Goal: Information Seeking & Learning: Learn about a topic

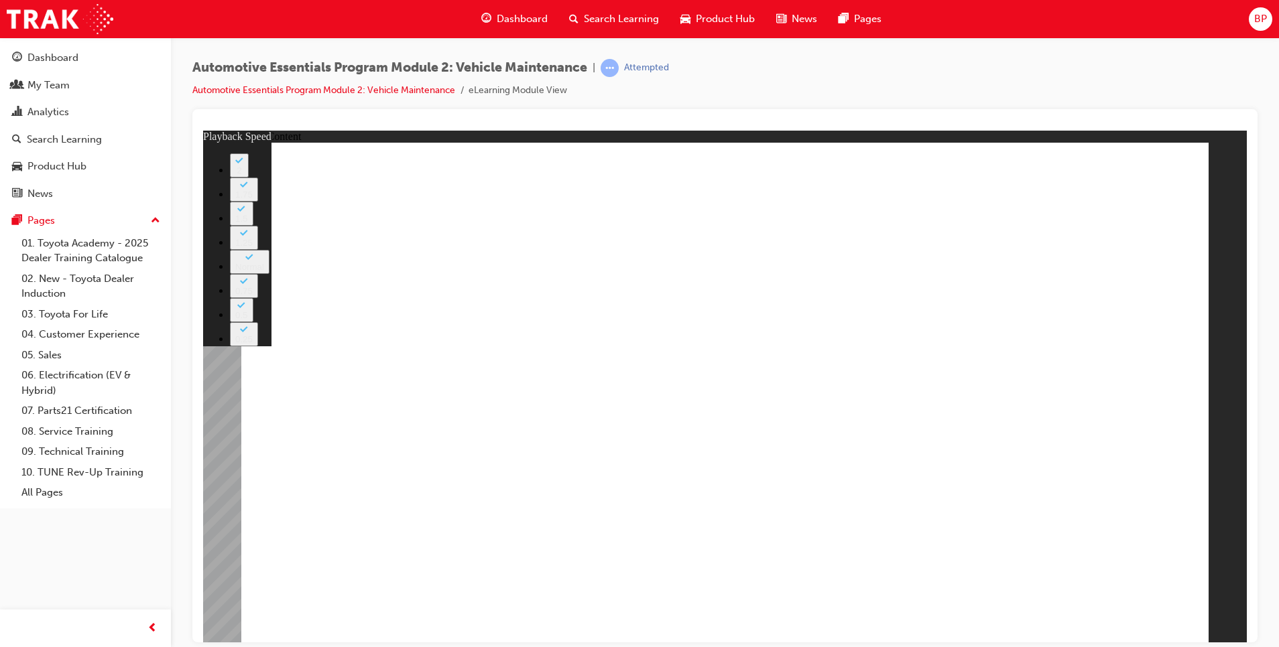
type input "33"
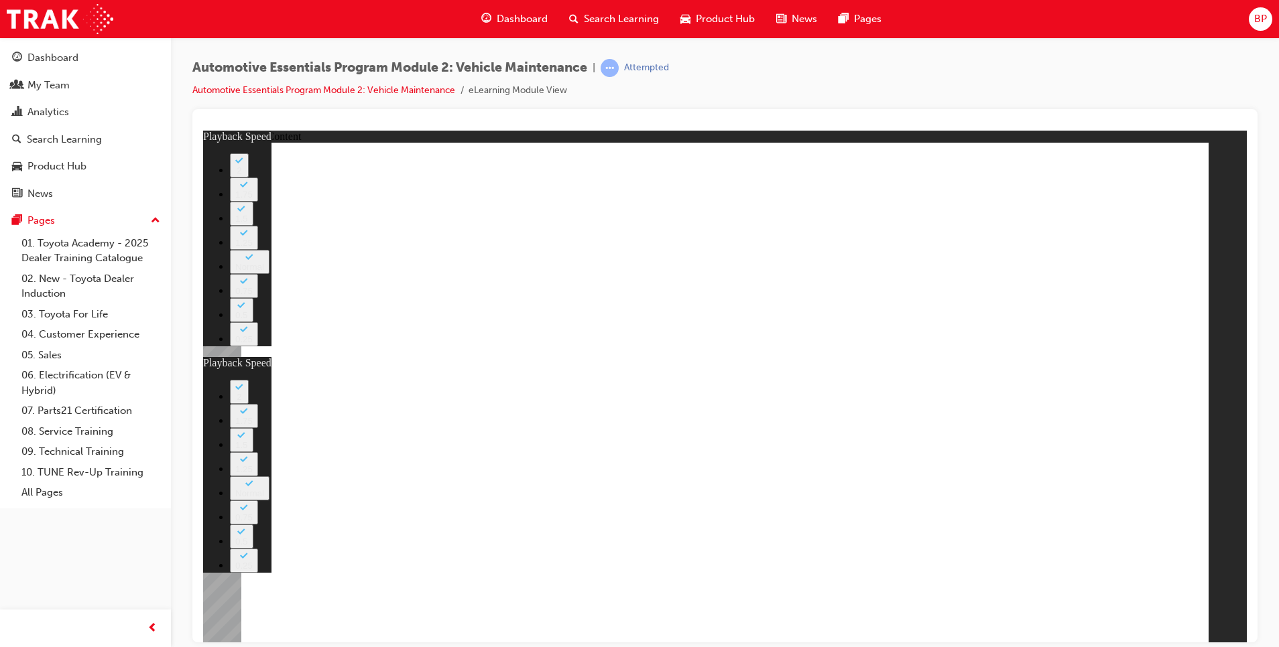
type input "2"
type input "33"
type input "2"
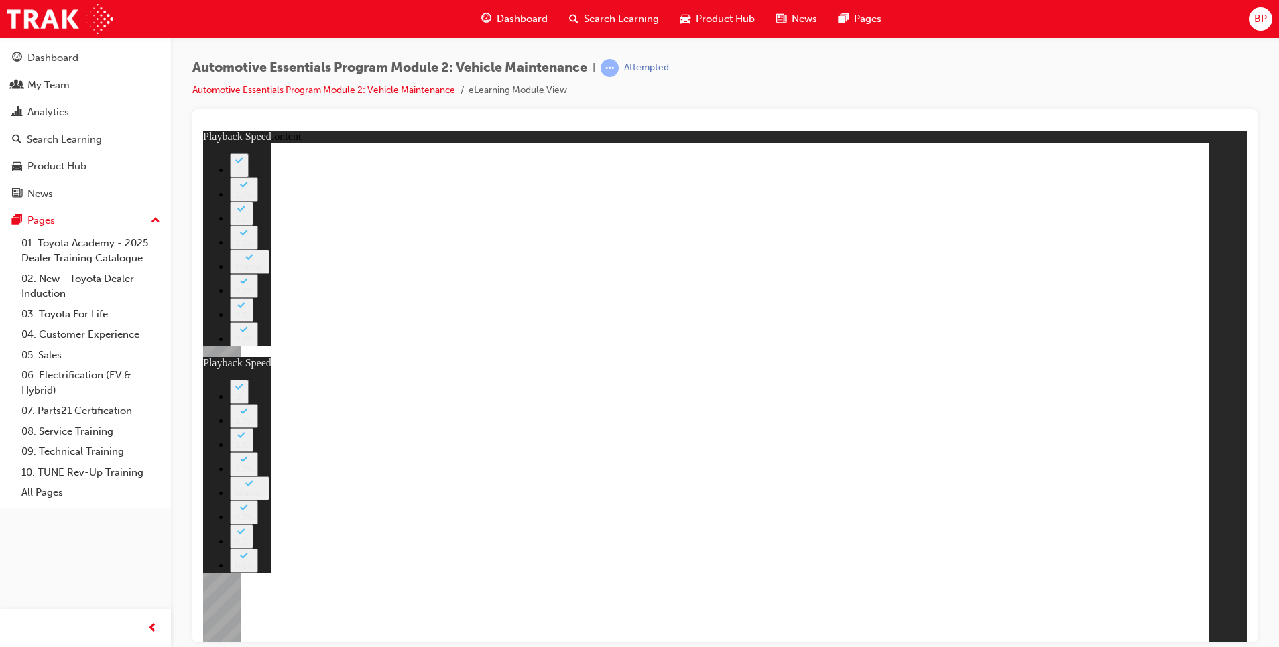
type input "33"
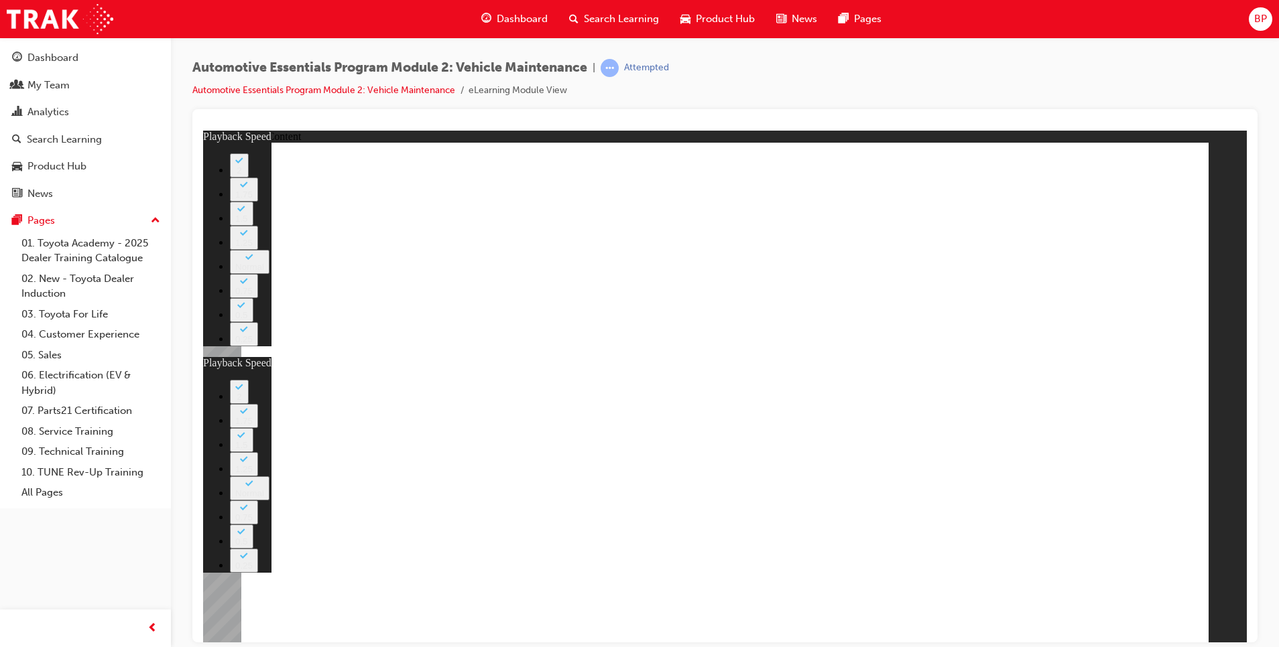
type input "2"
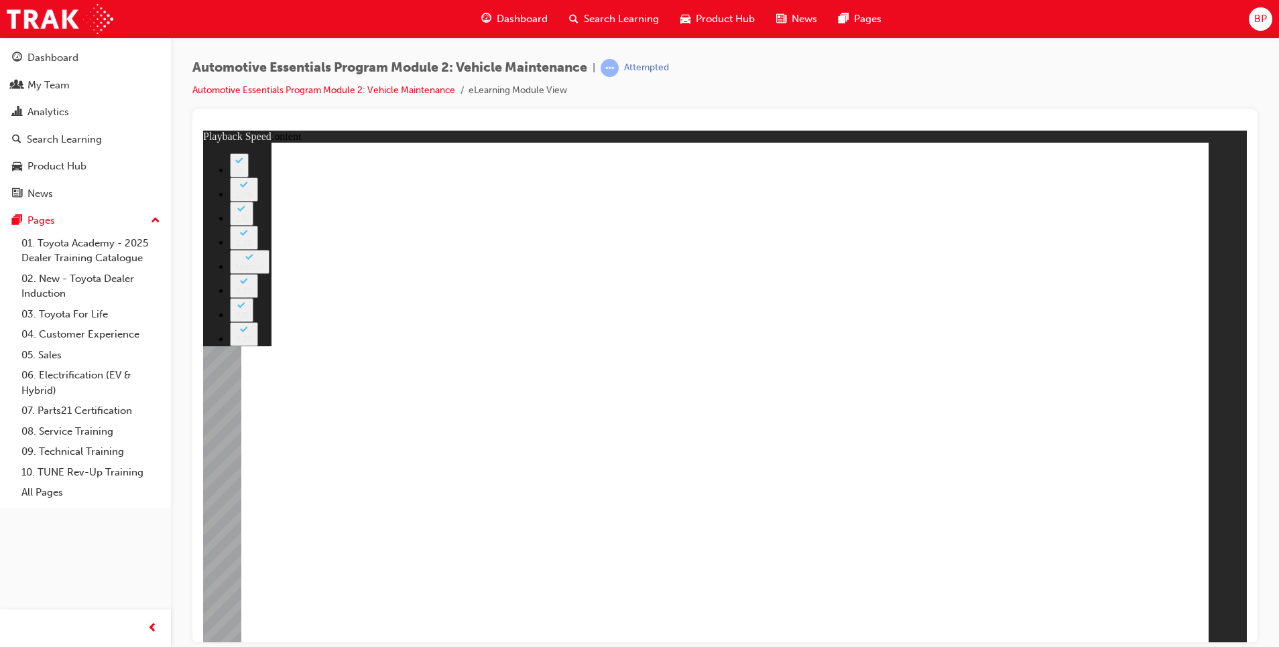
type input "33"
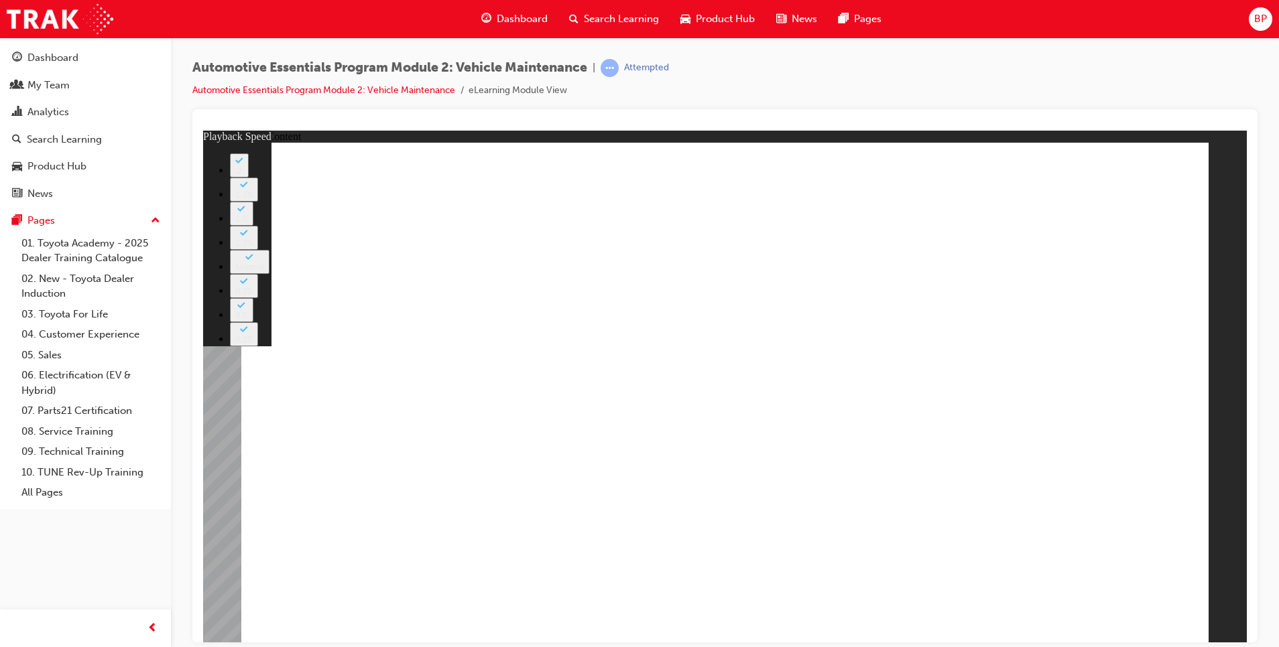
type input "6"
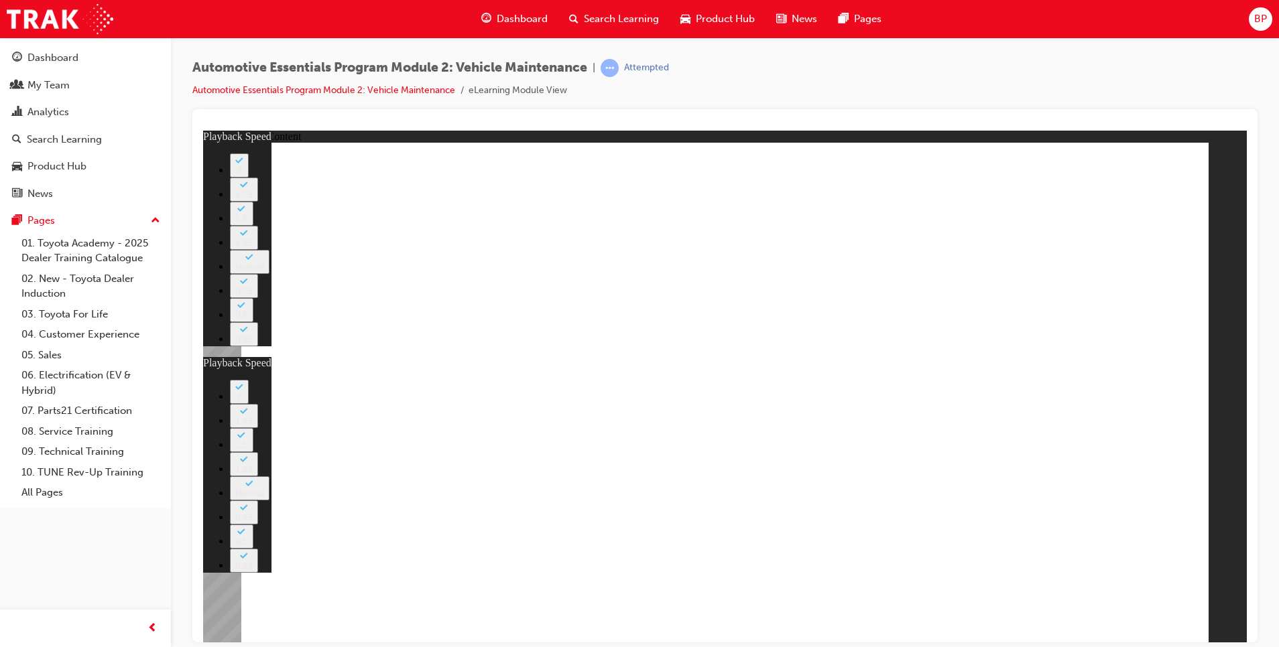
type input "20"
type input "6"
type input "20"
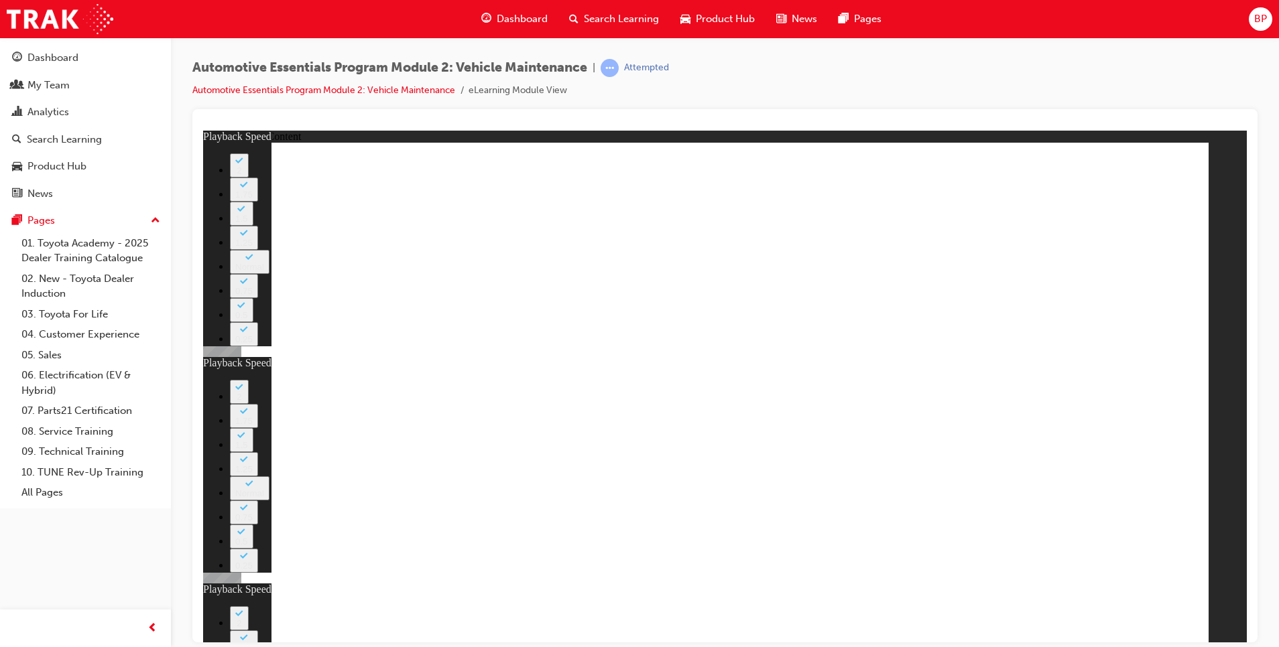
type input "11"
type input "6"
type input "20"
type input "11"
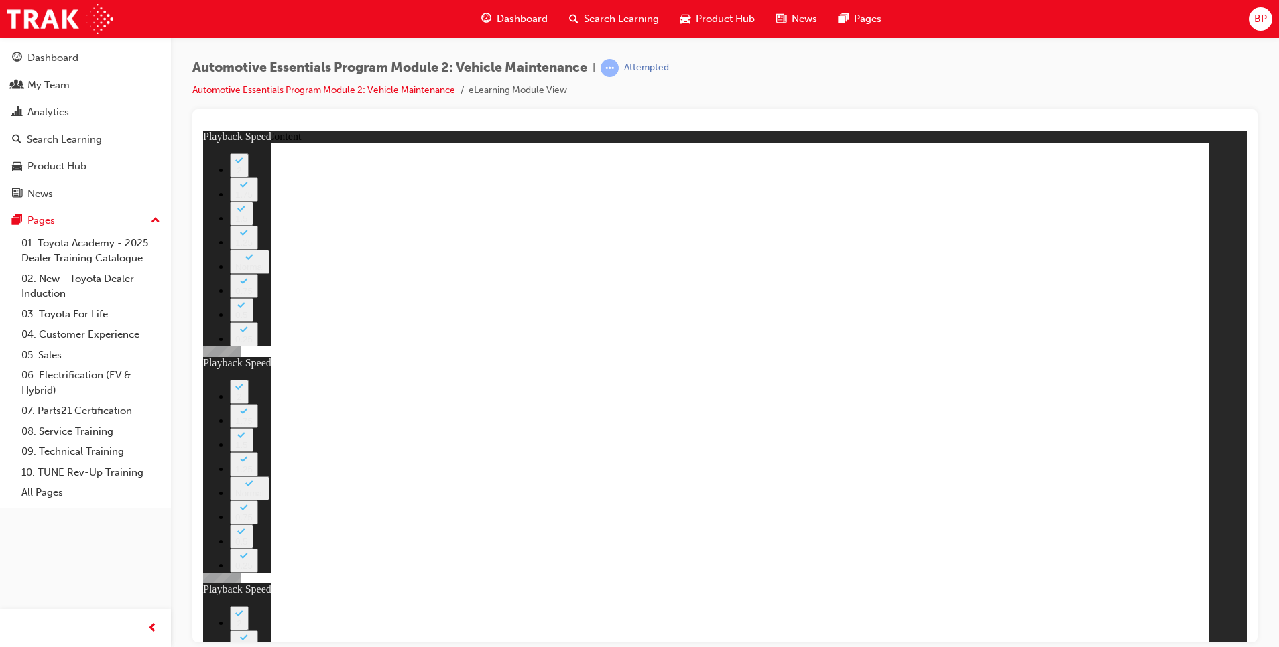
type input "42"
type input "6"
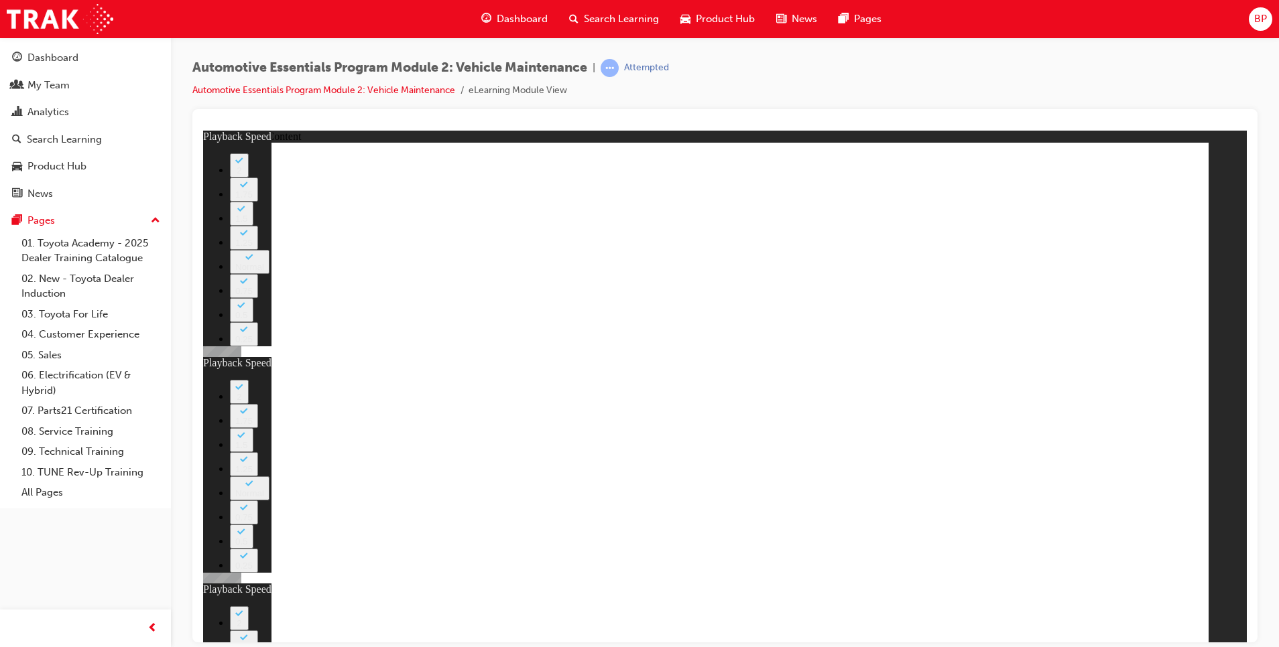
type input "20"
type input "11"
type input "13"
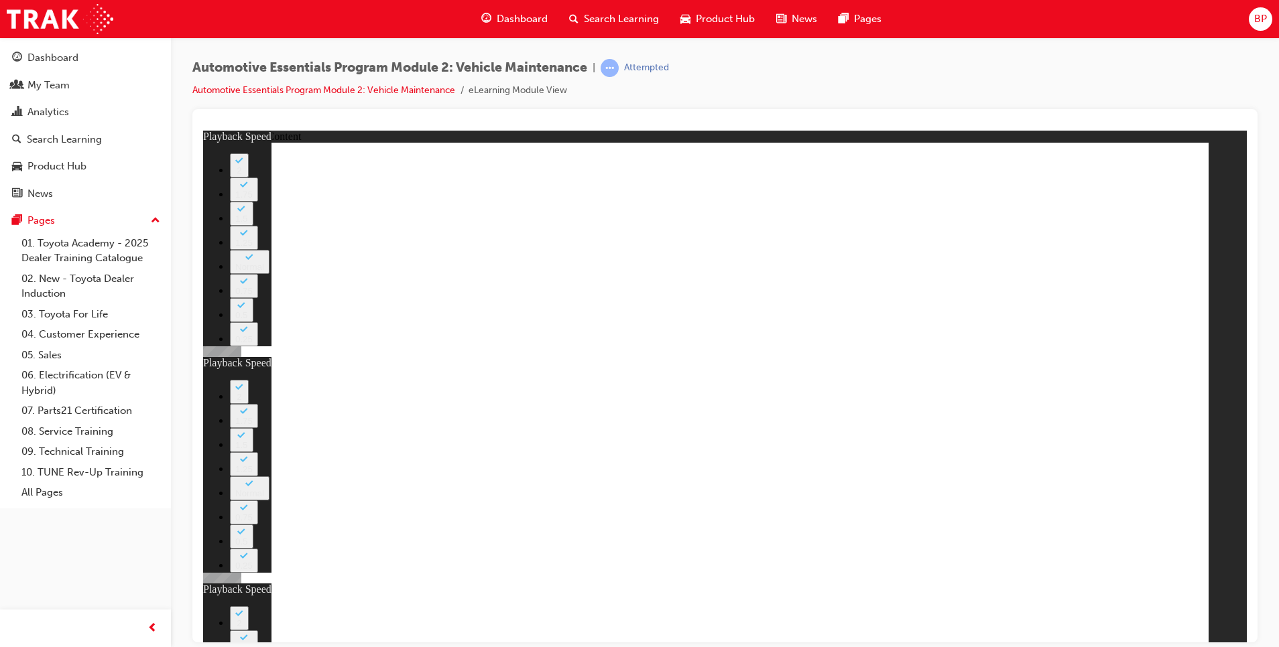
type input "6"
type input "20"
type input "11"
type input "42"
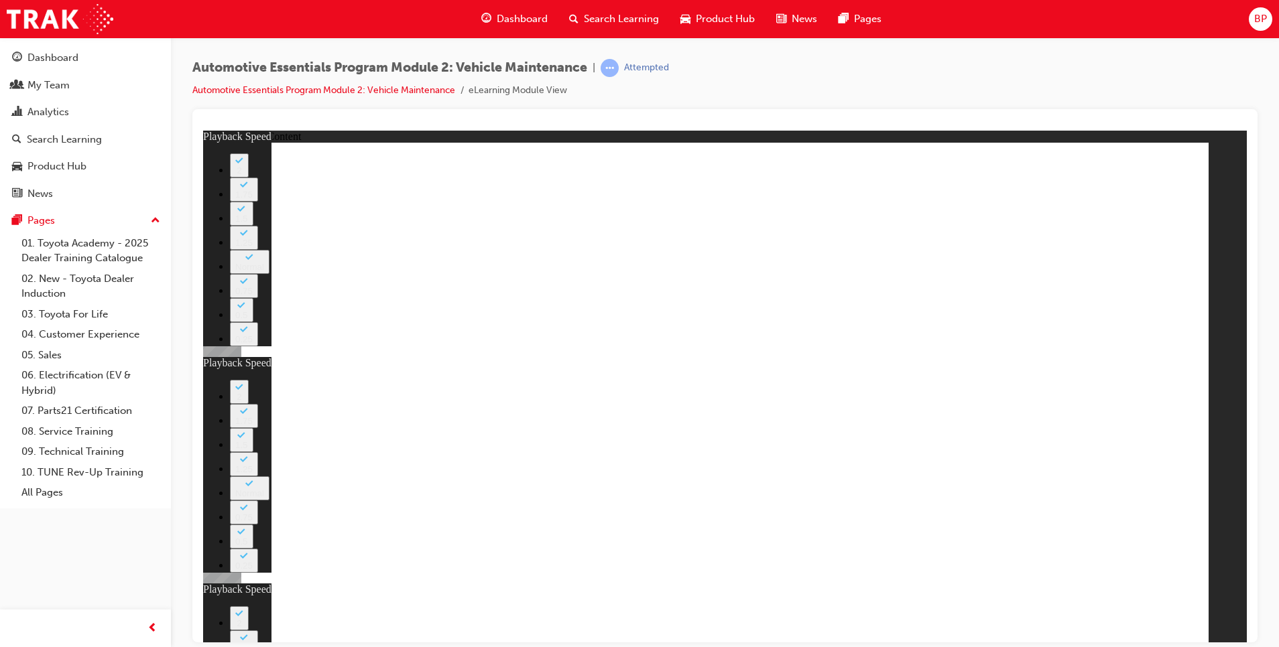
type input "13"
type input "6"
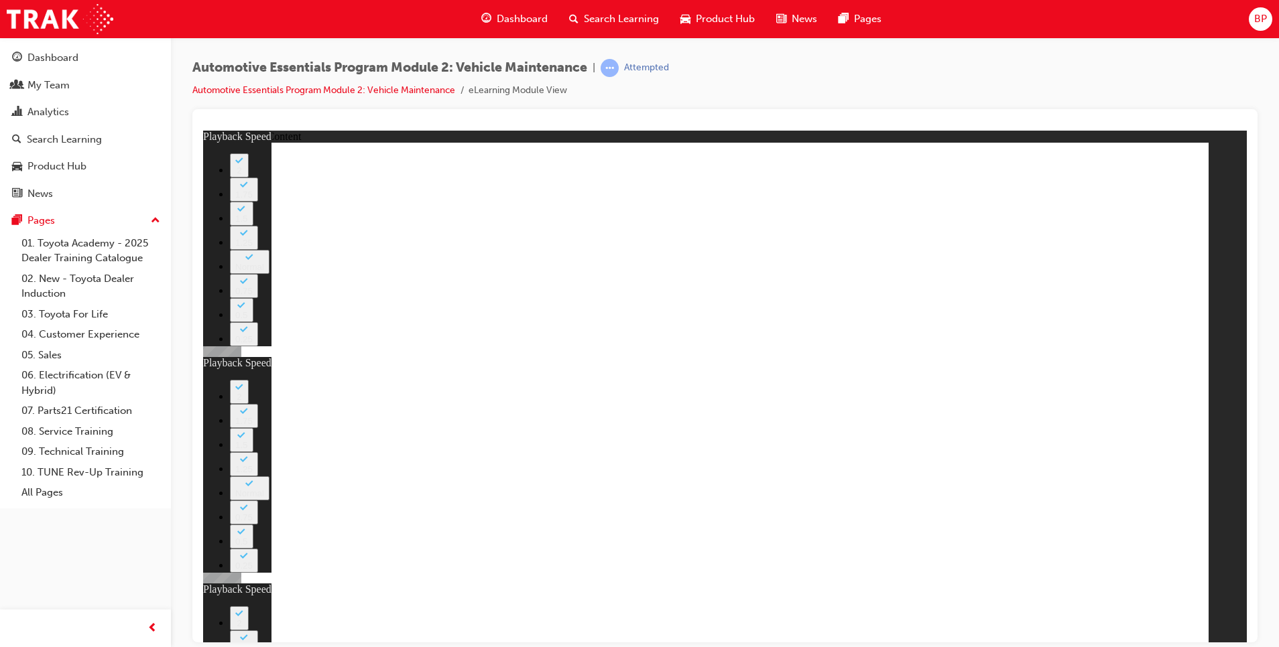
type input "20"
type input "11"
type input "42"
type input "13"
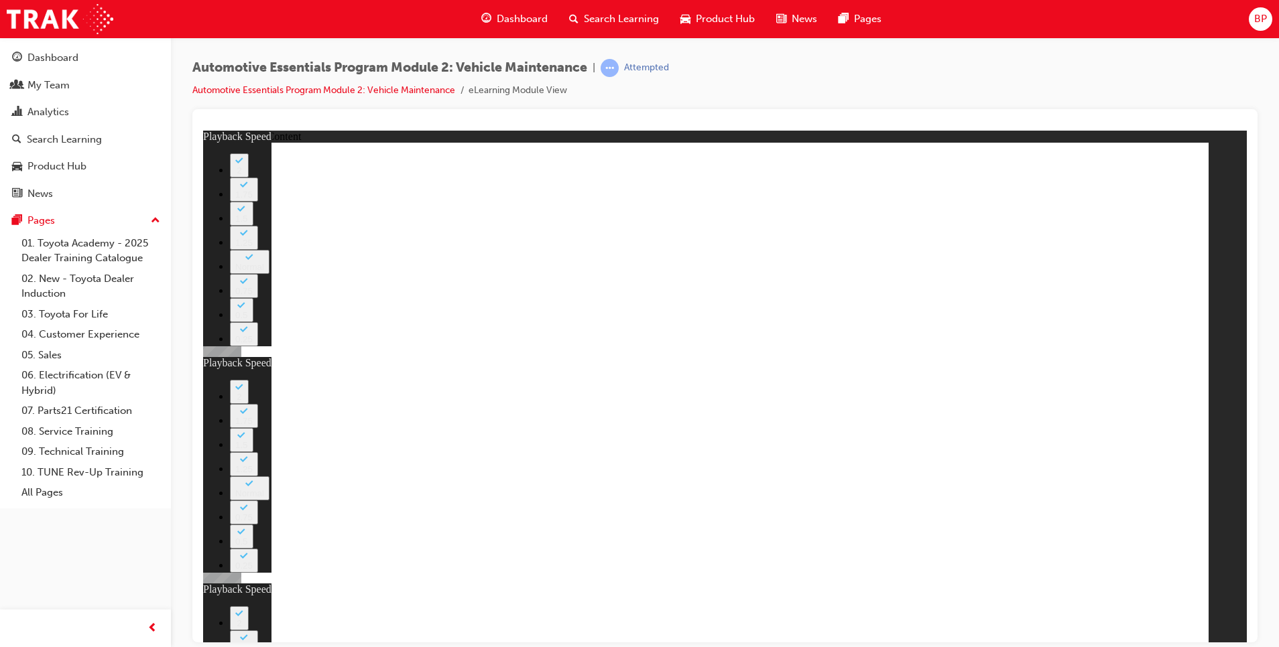
type input "56"
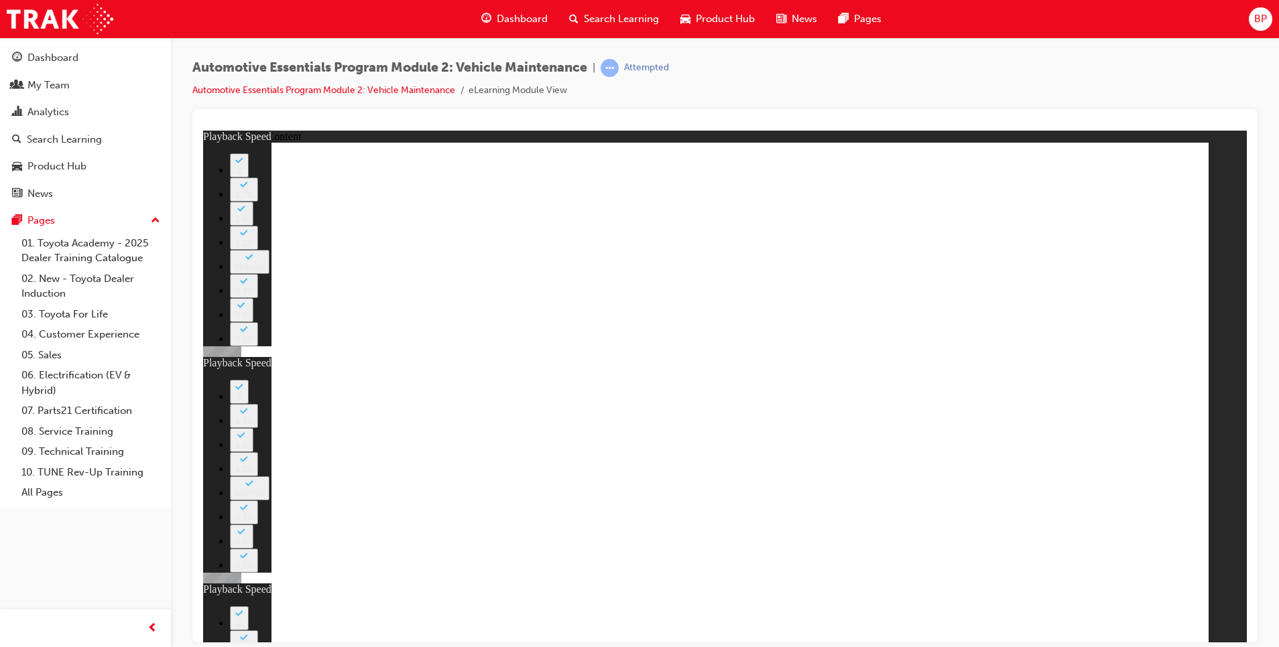
type input "12"
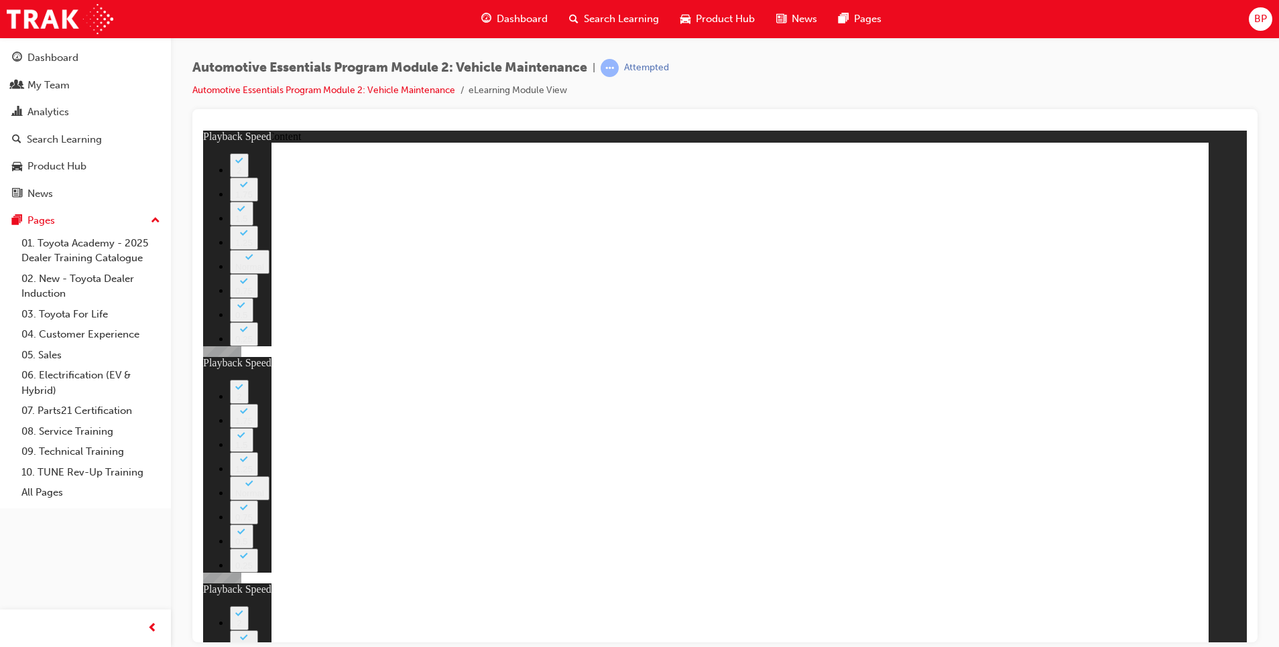
type input "27"
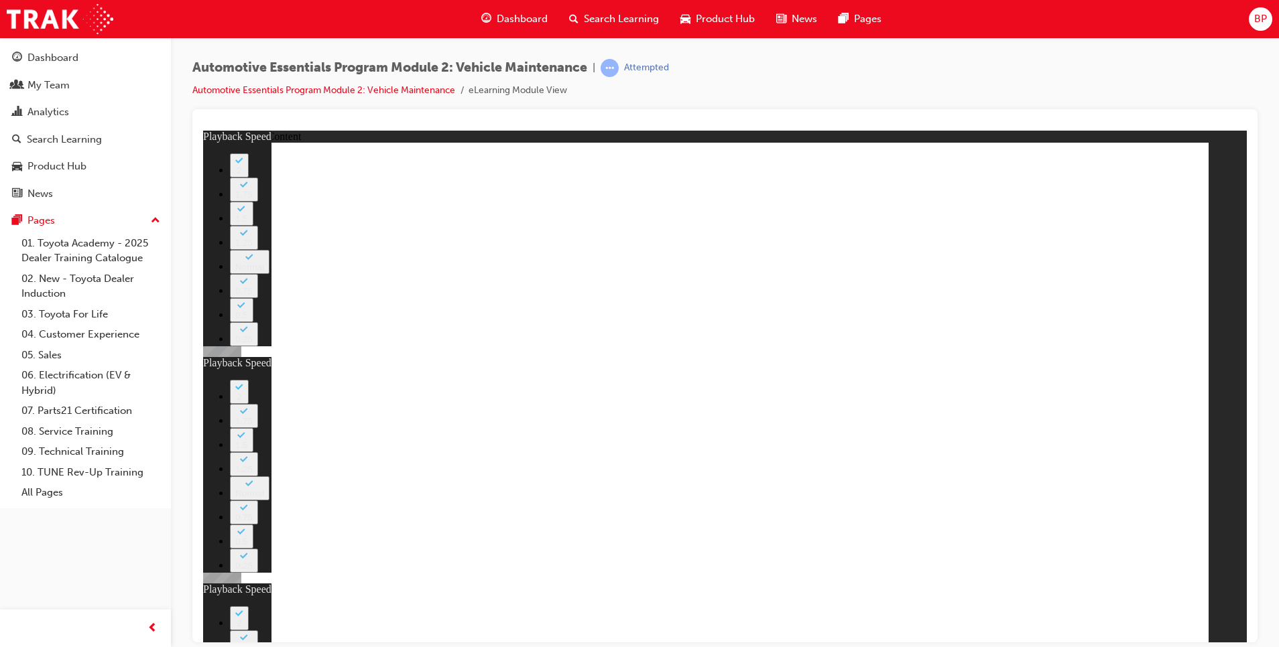
type input "8"
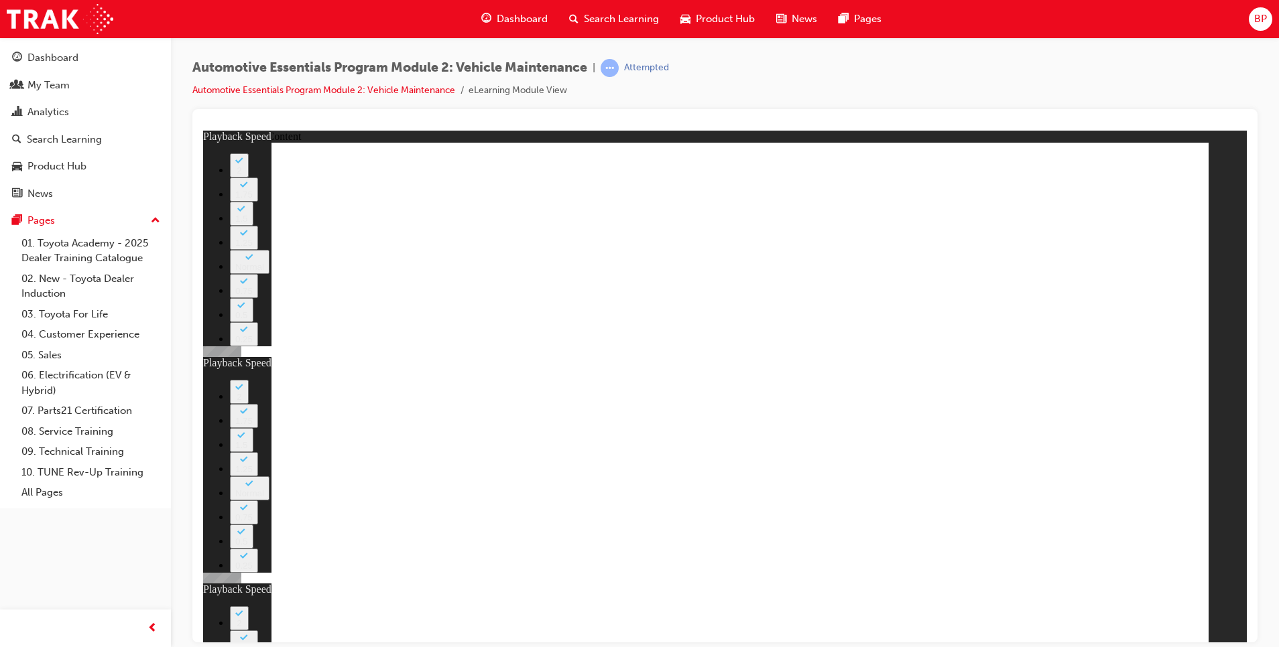
type input "21"
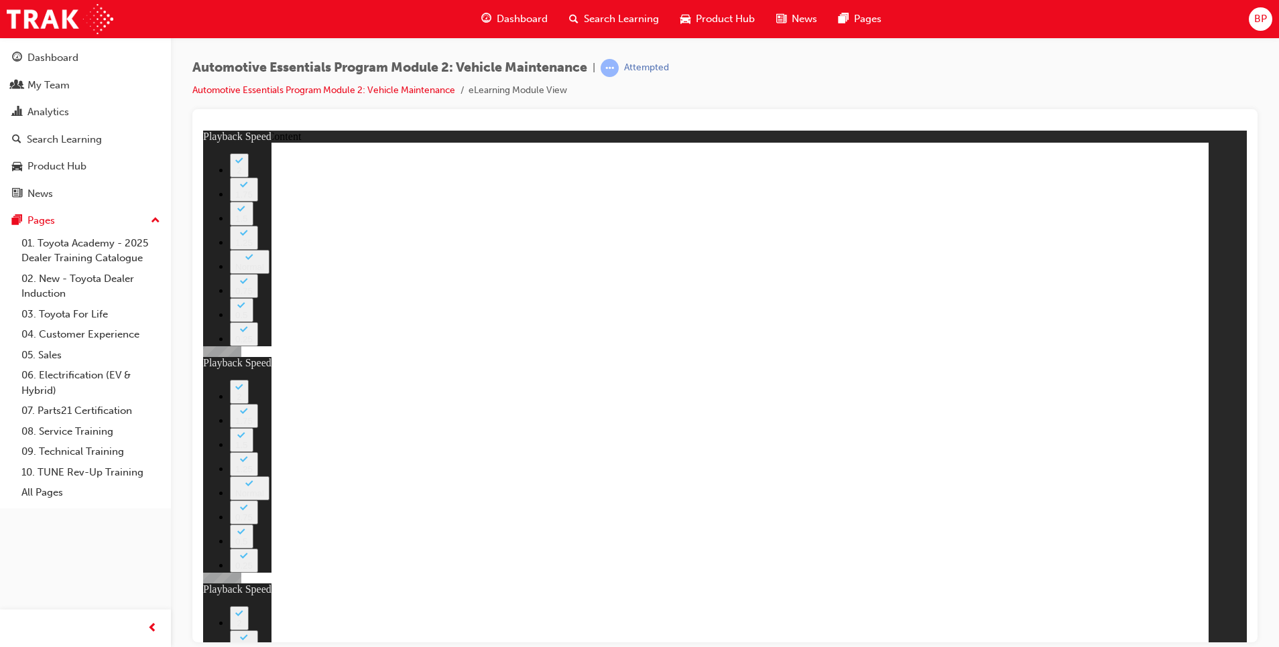
type input "10"
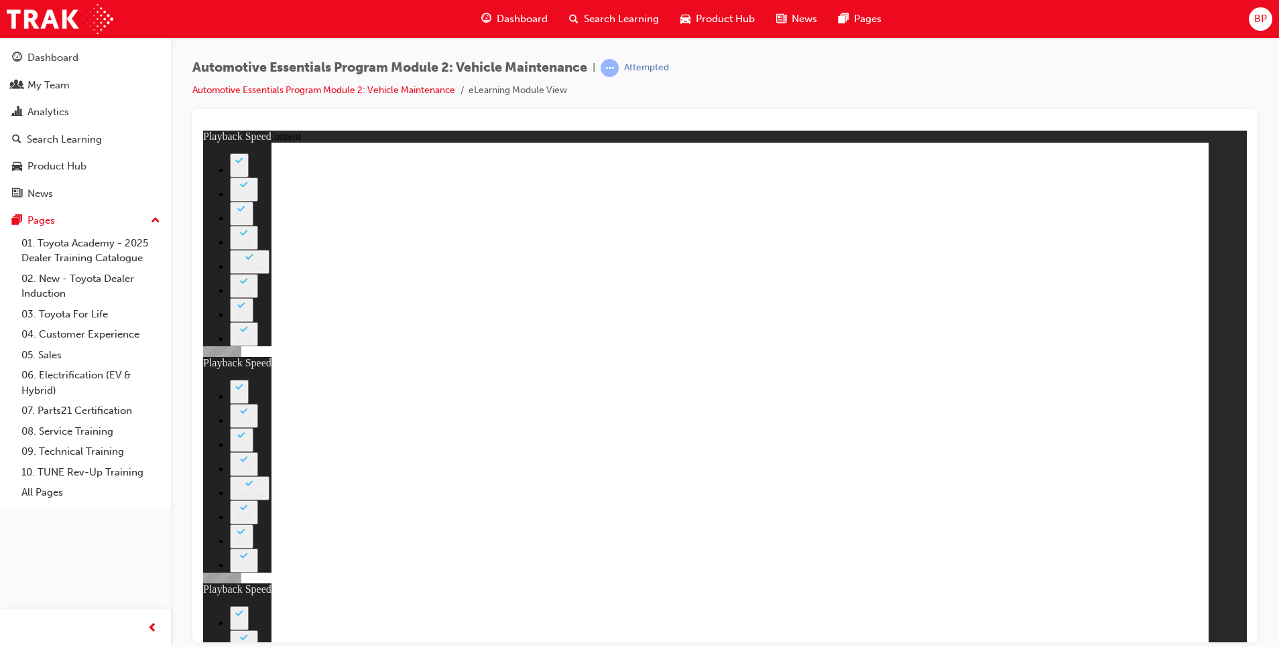
type input "43"
type input "12"
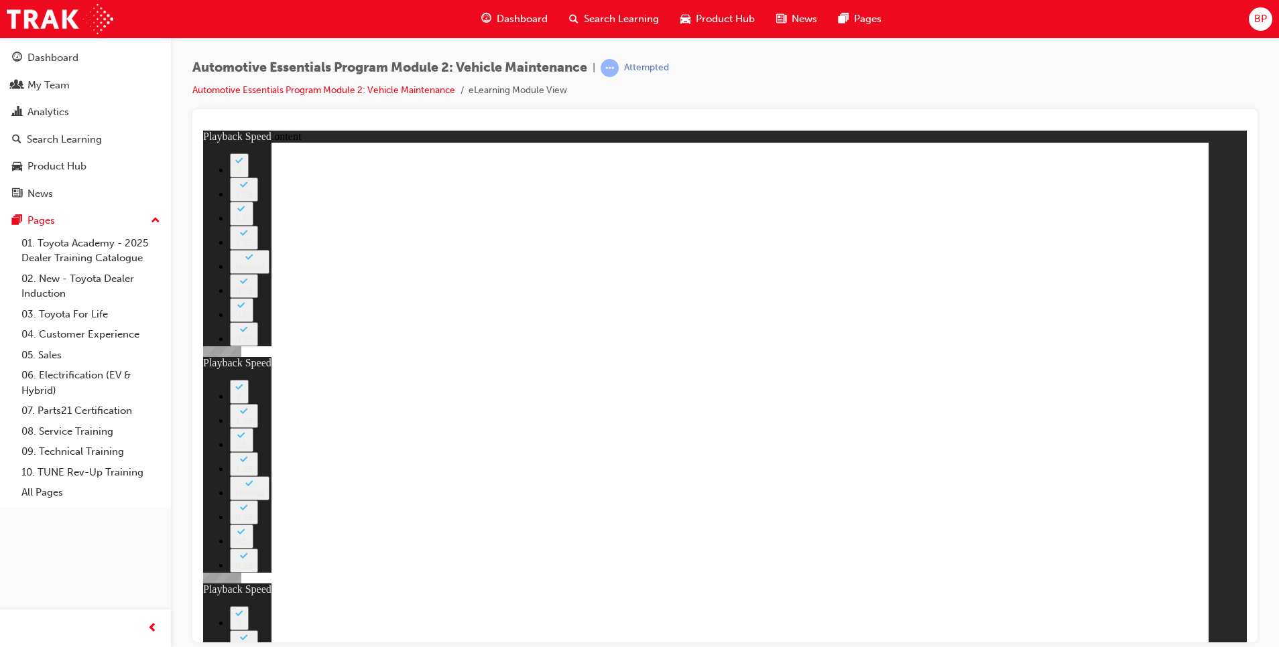
type input "8"
type input "21"
type input "10"
type input "43"
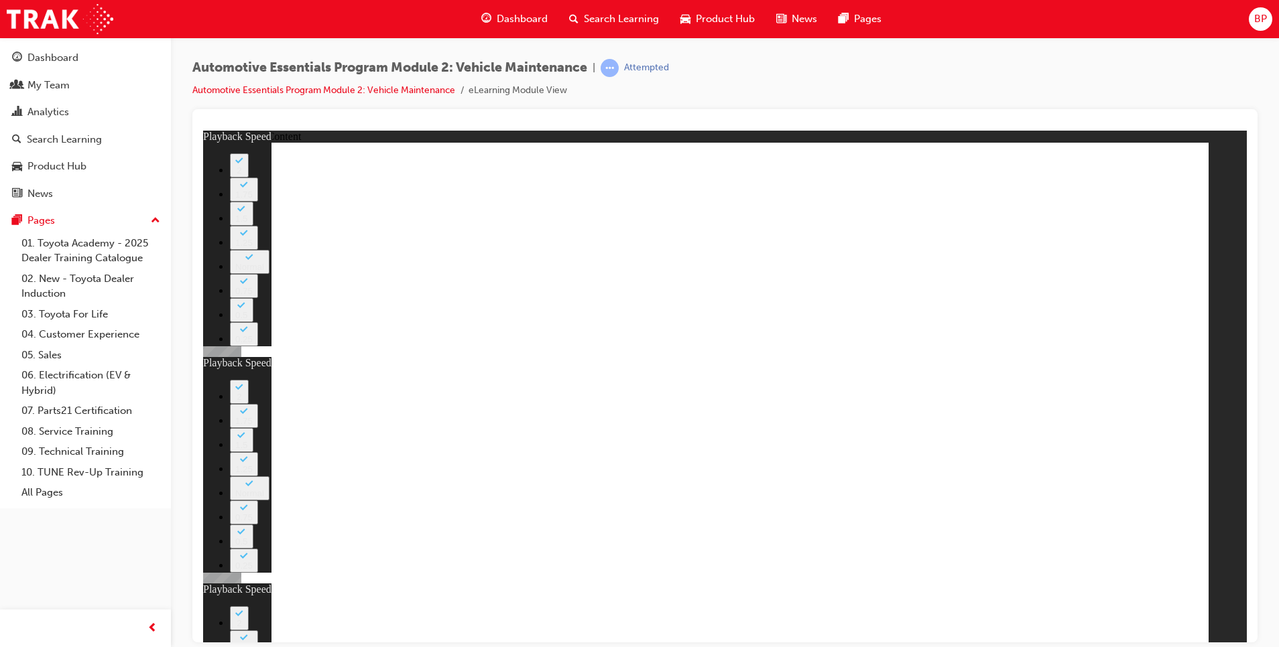
type input "12"
type input "8"
type input "21"
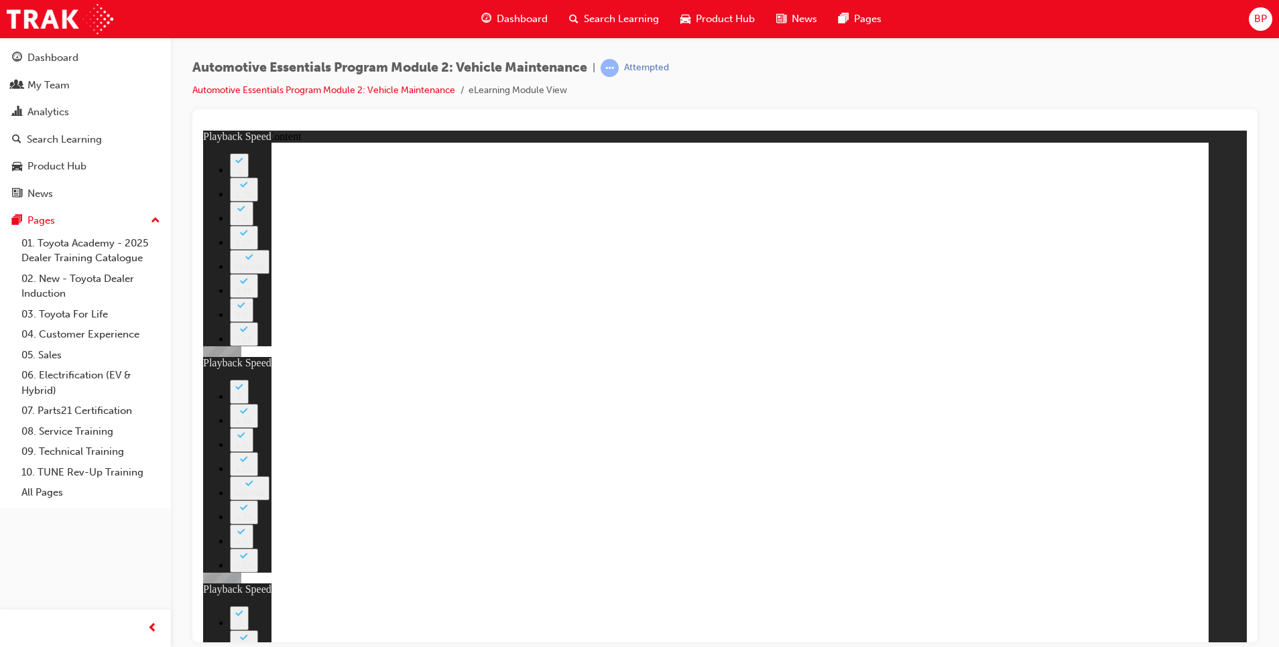
type input "10"
type input "43"
type input "12"
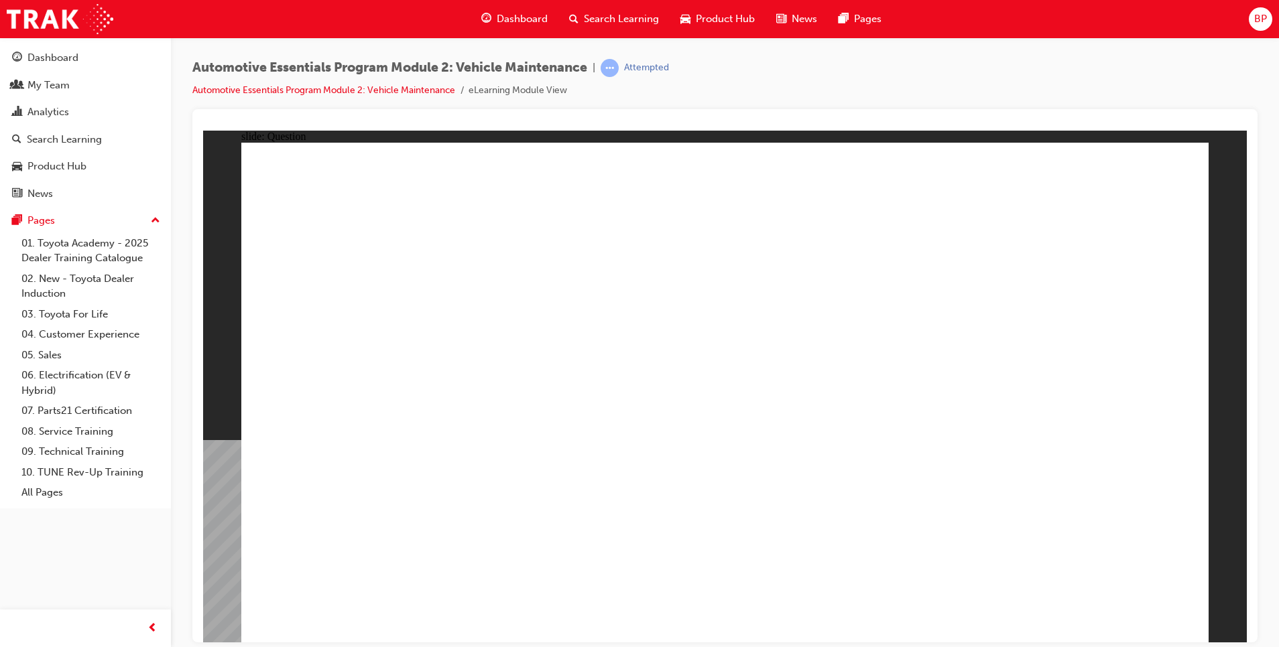
radio input "true"
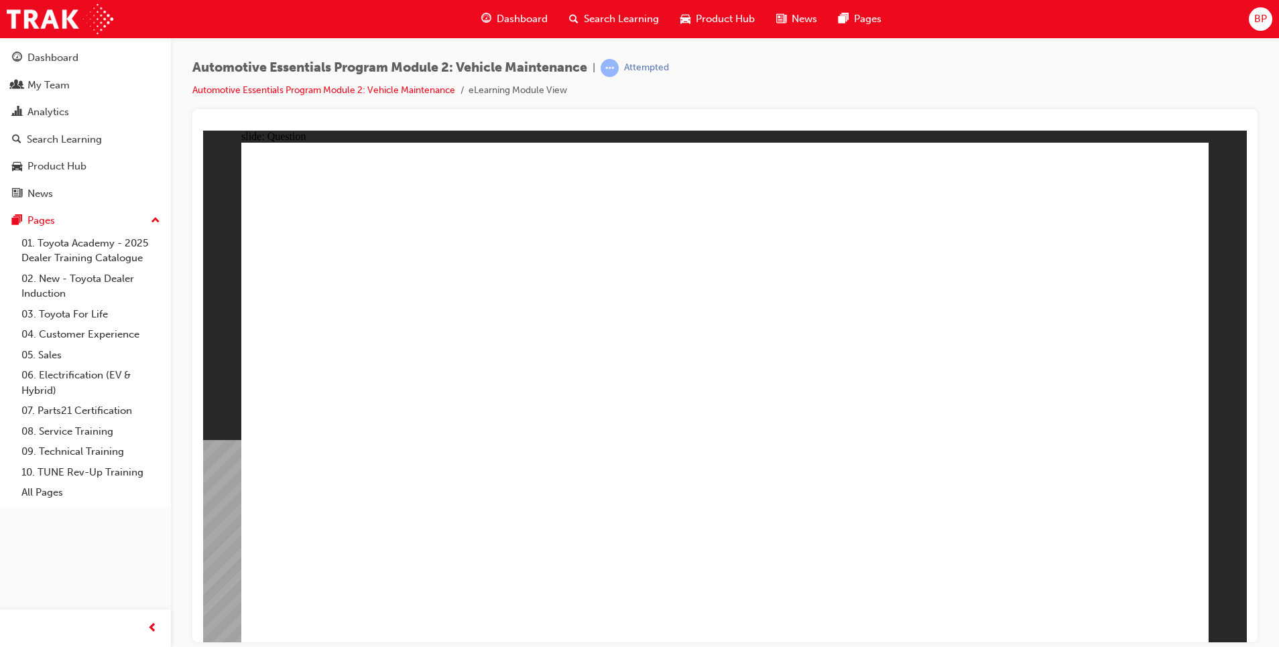
radio input "true"
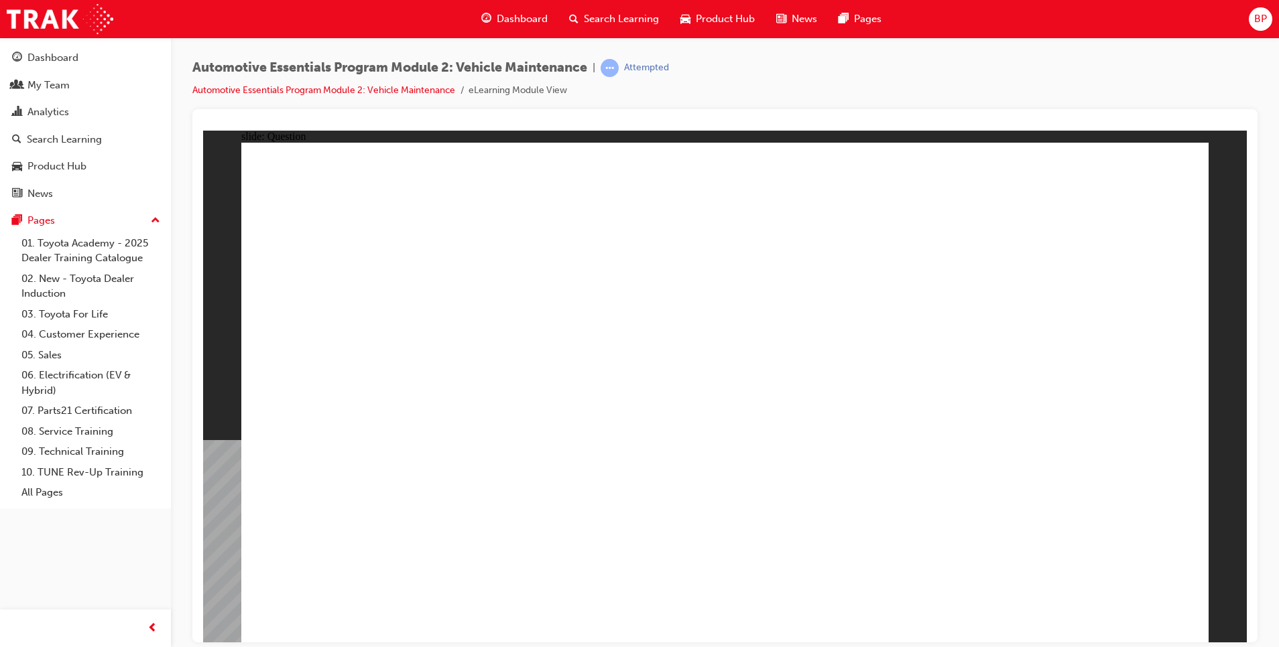
radio input "true"
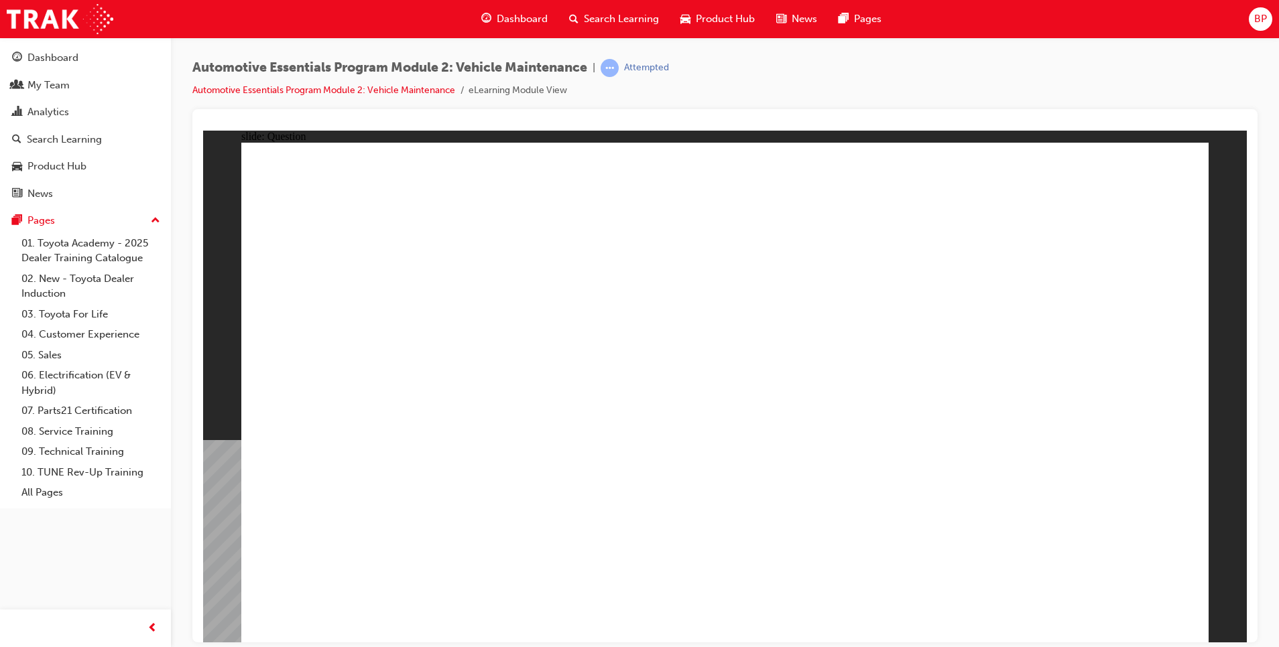
radio input "true"
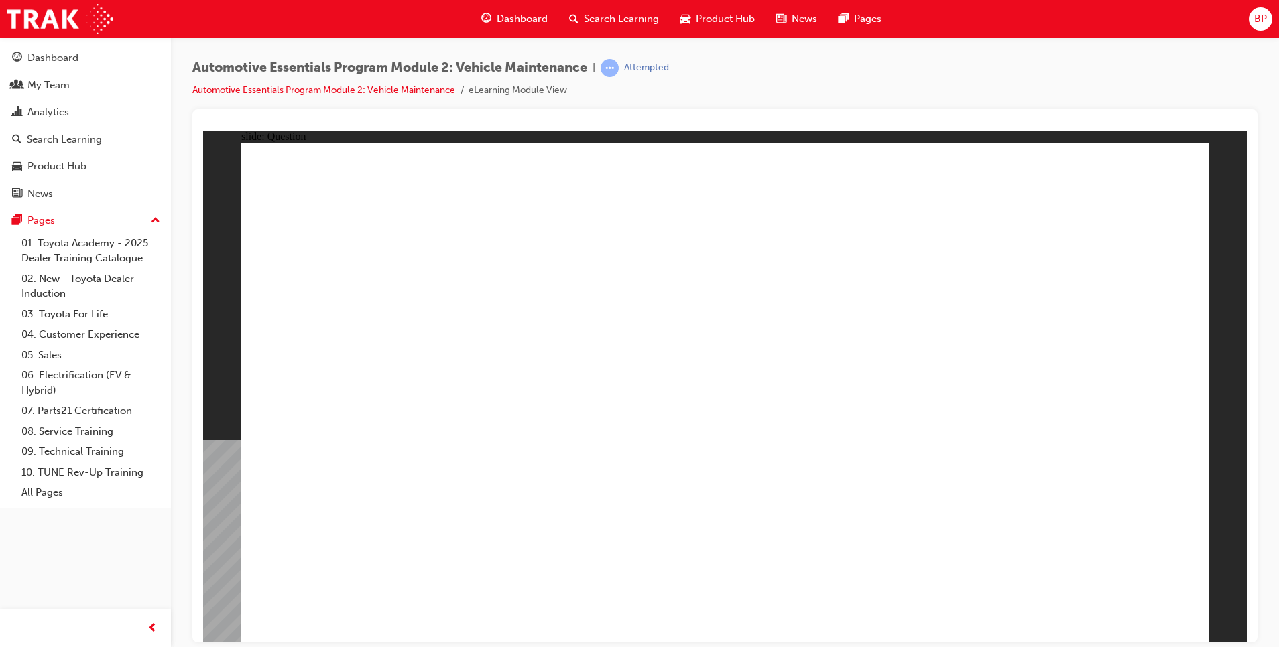
radio input "true"
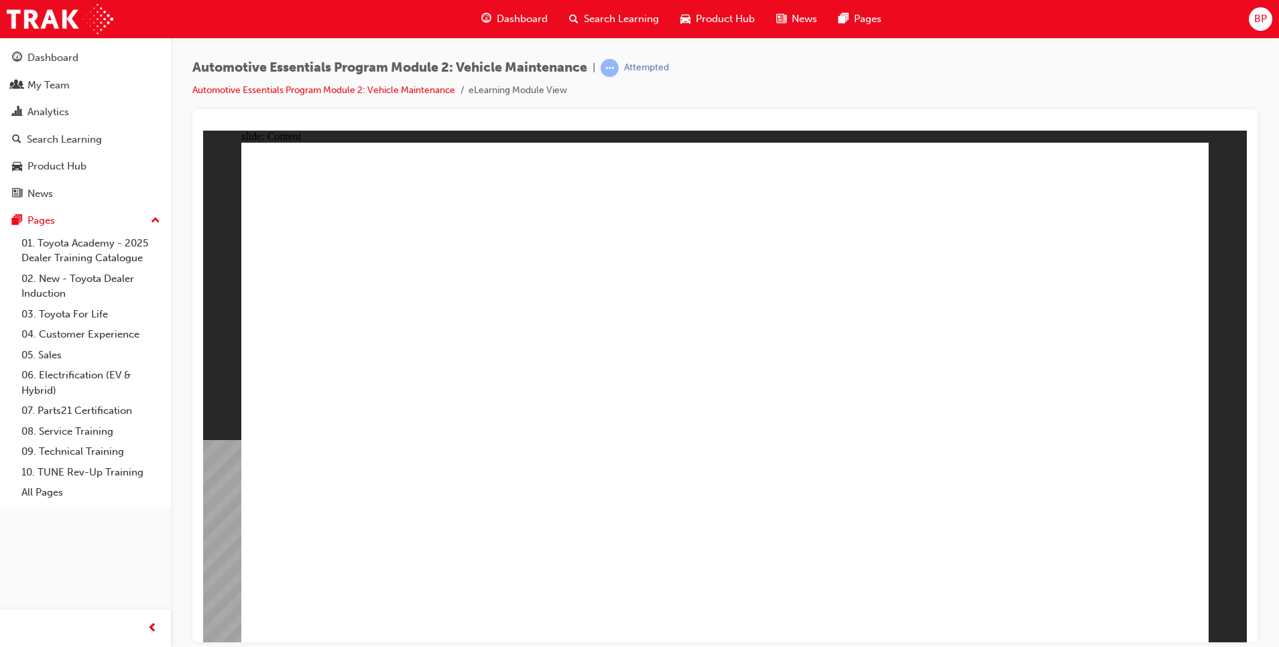
drag, startPoint x: 862, startPoint y: 524, endPoint x: 852, endPoint y: 549, distance: 26.8
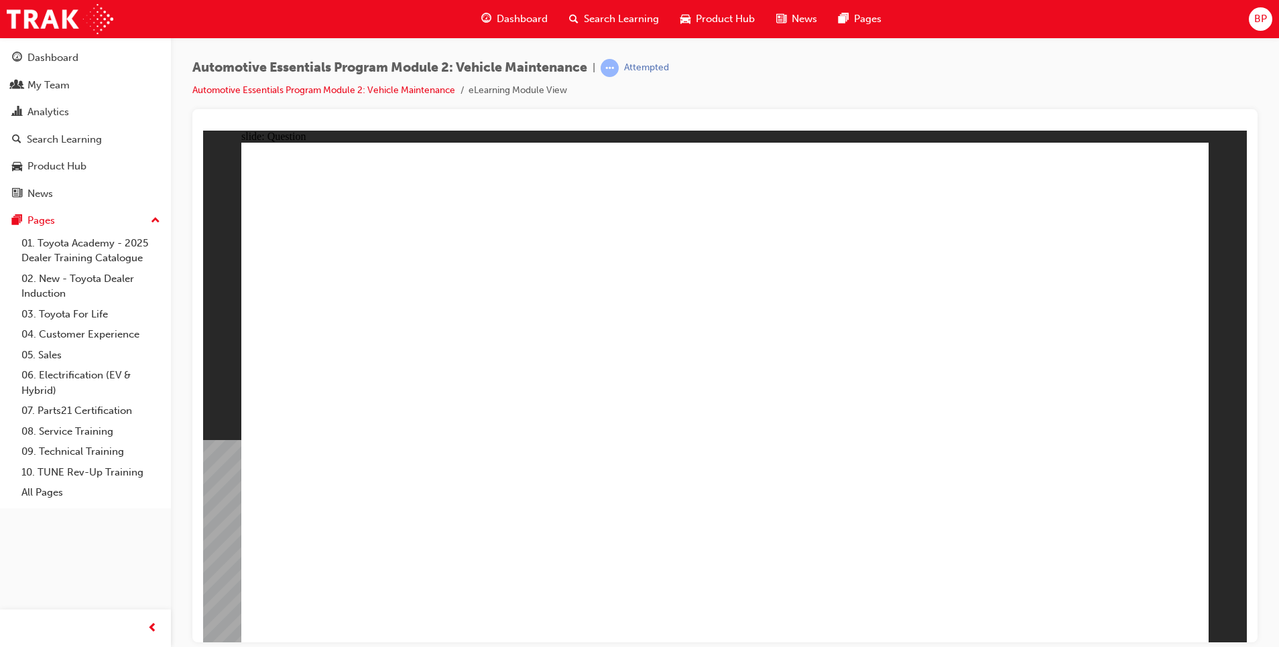
radio input "true"
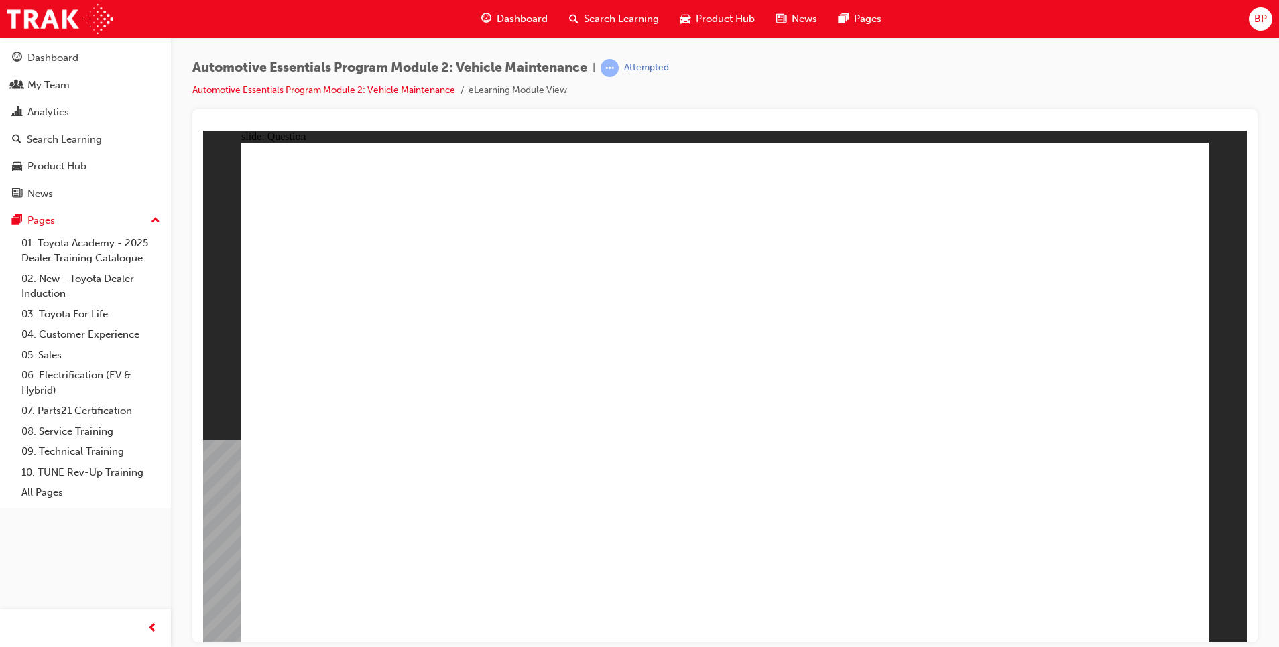
radio input "true"
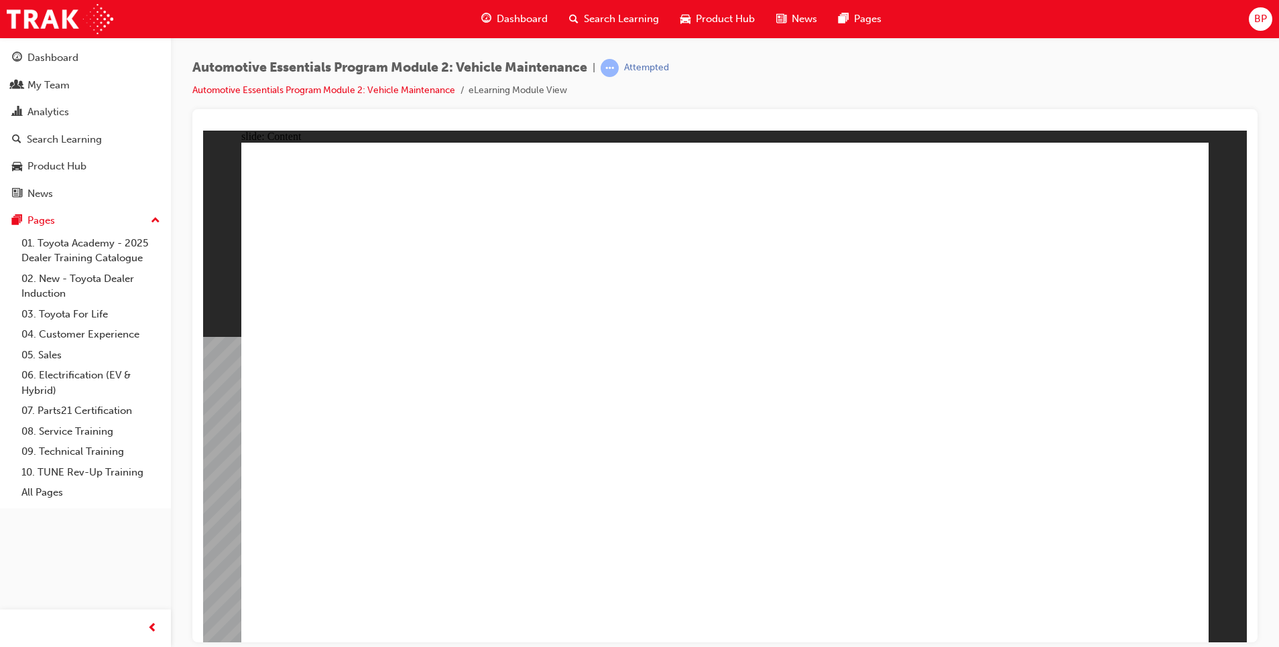
radio input "true"
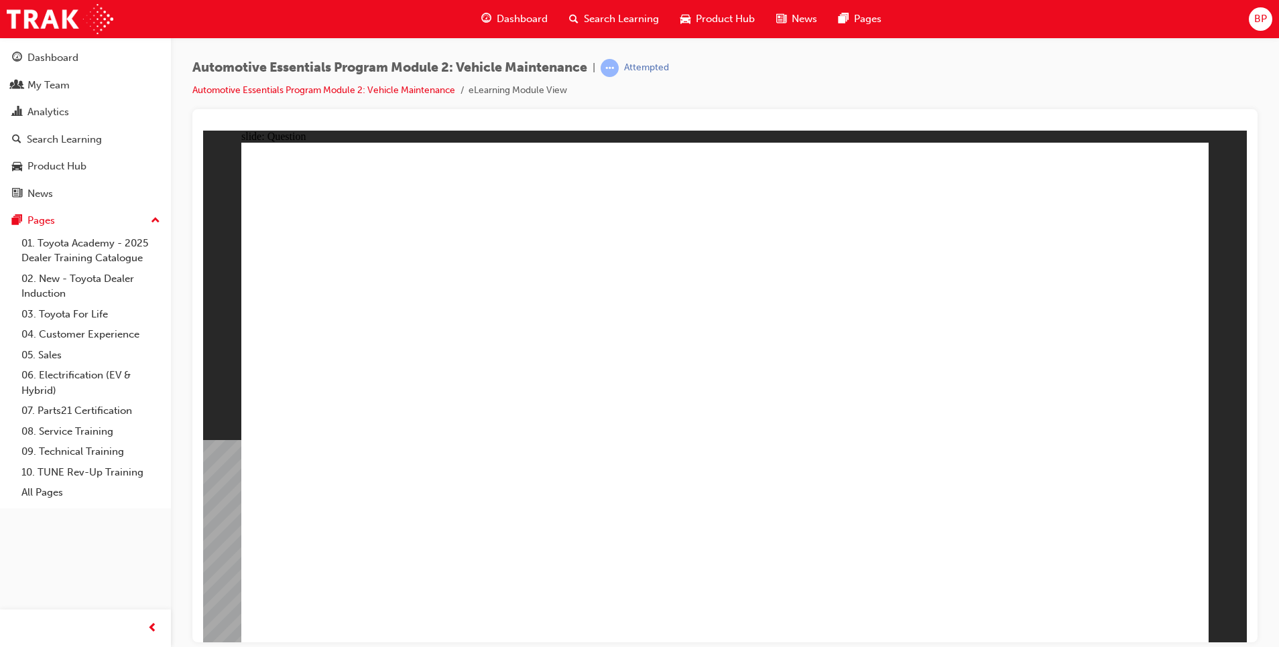
radio input "false"
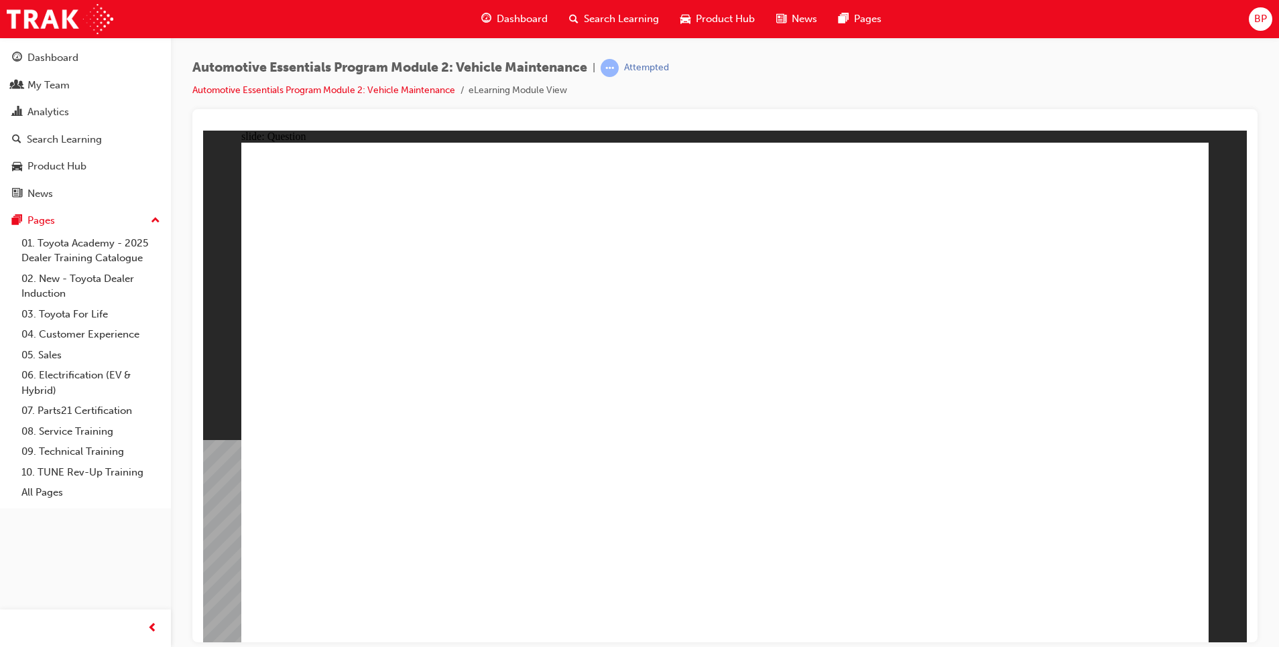
radio input "true"
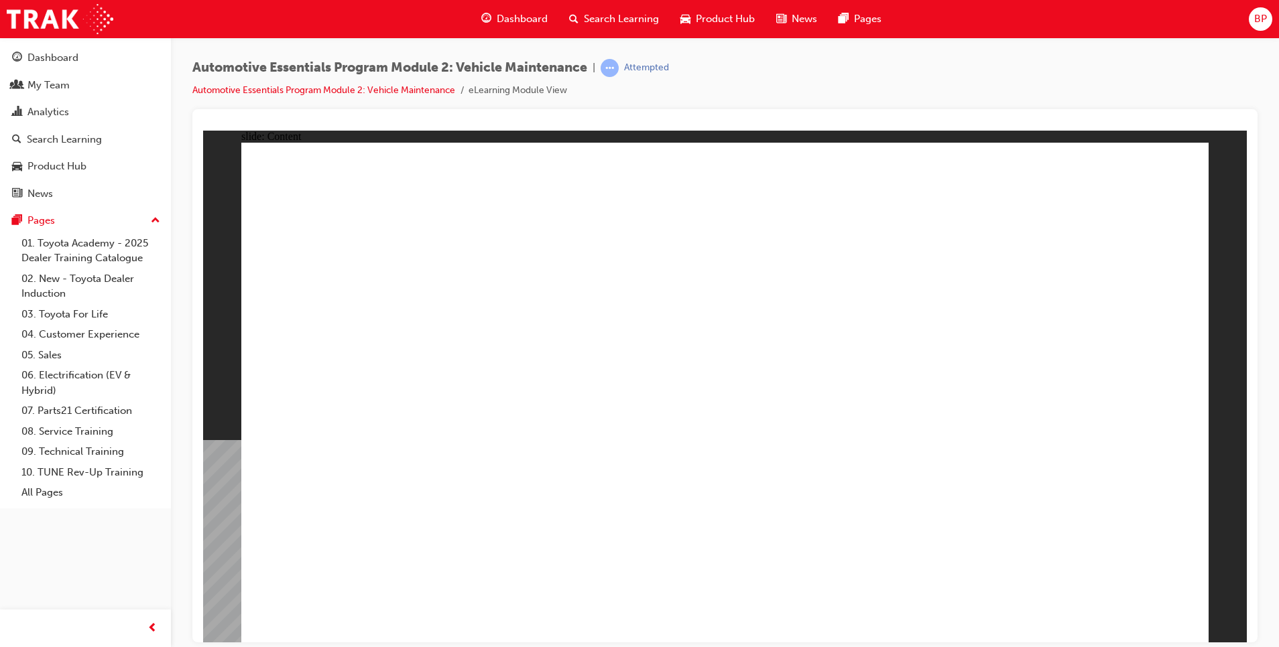
drag, startPoint x: 918, startPoint y: 249, endPoint x: 1328, endPoint y: 247, distance: 409.5
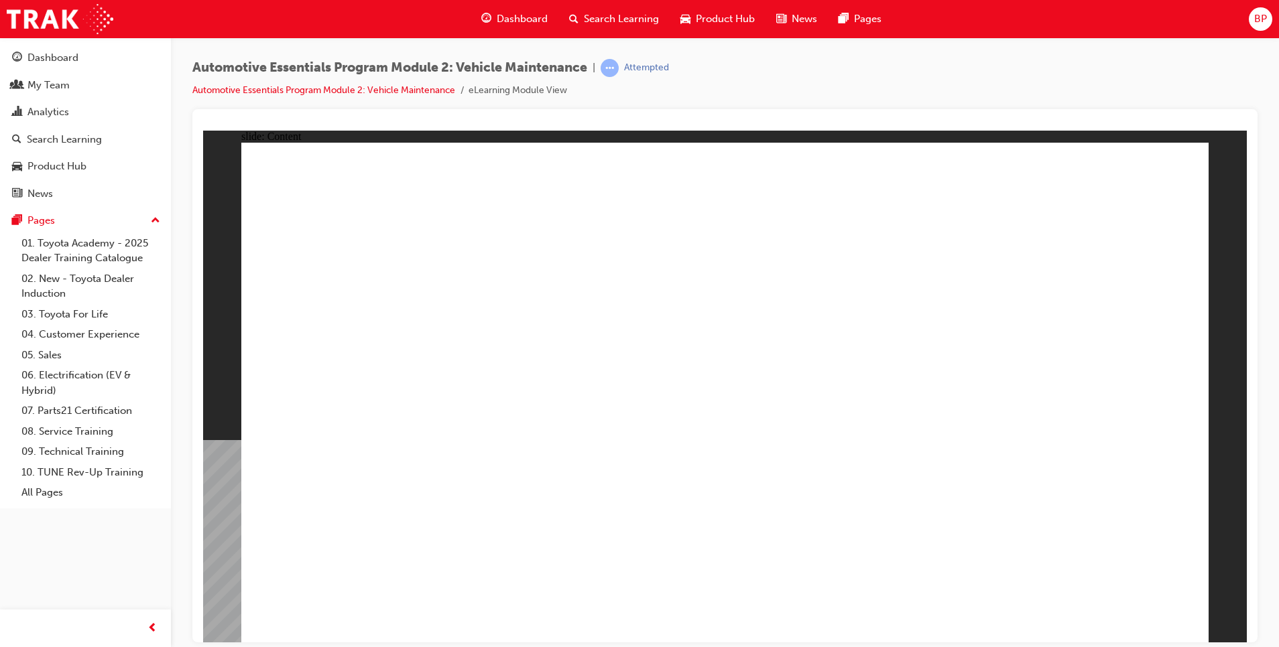
drag, startPoint x: 967, startPoint y: 373, endPoint x: 909, endPoint y: 402, distance: 65.3
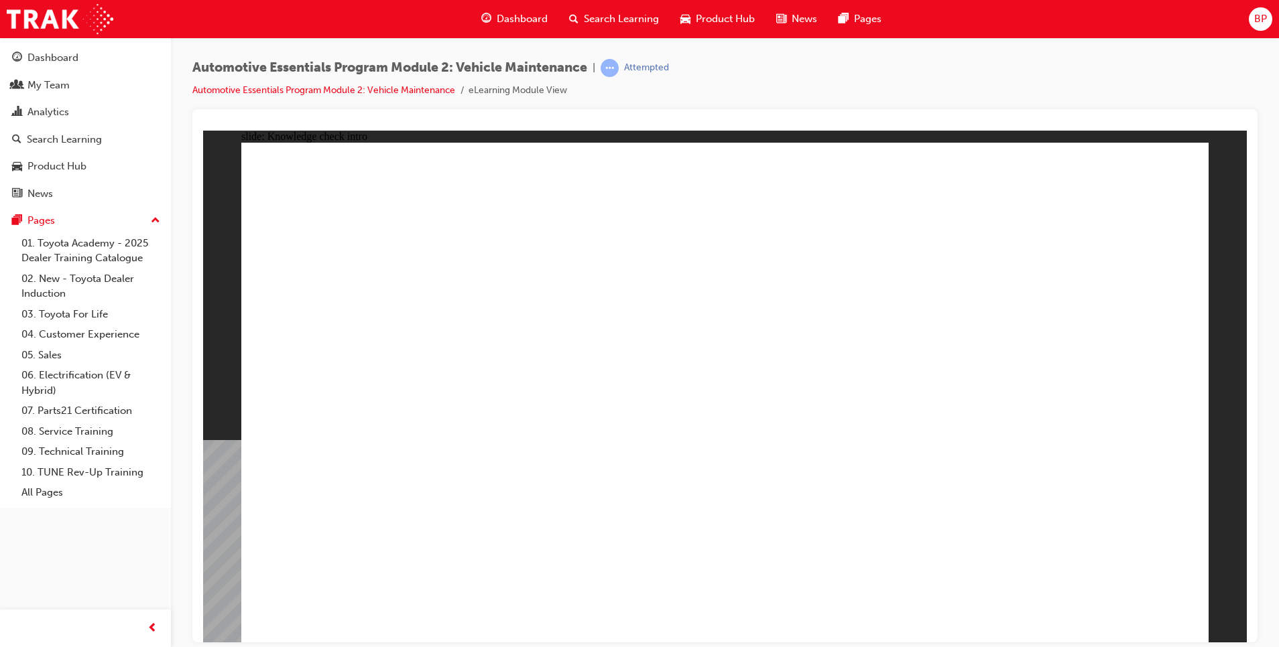
radio input "true"
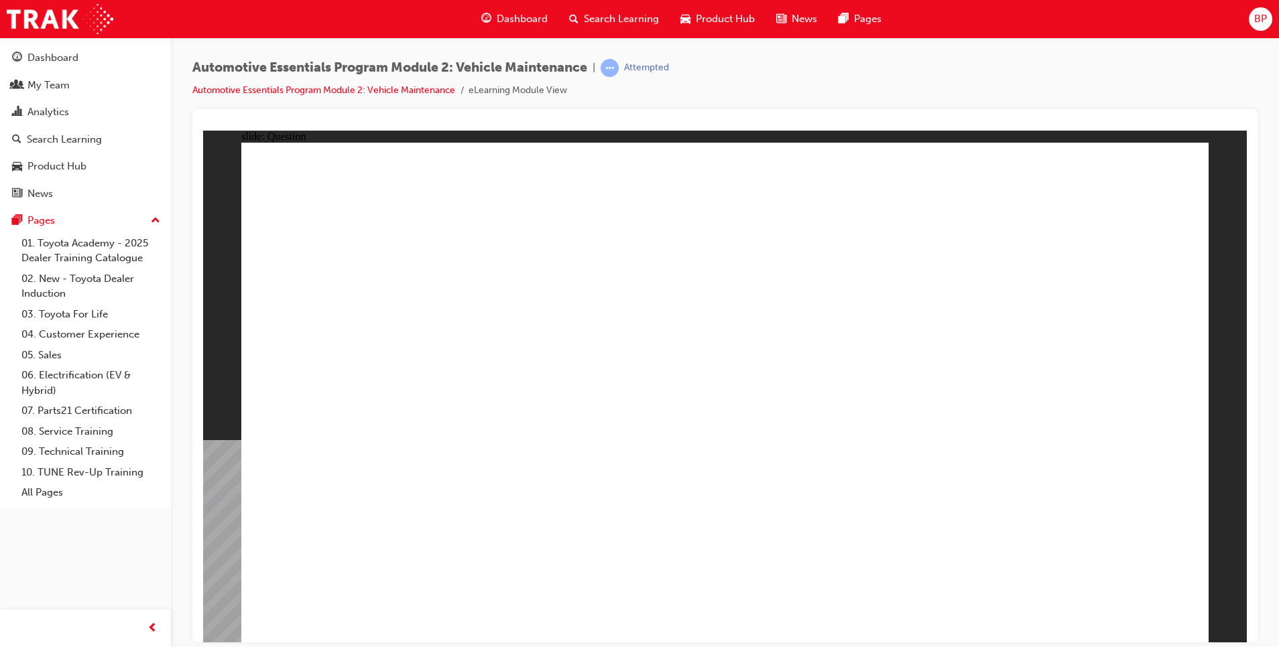
radio input "true"
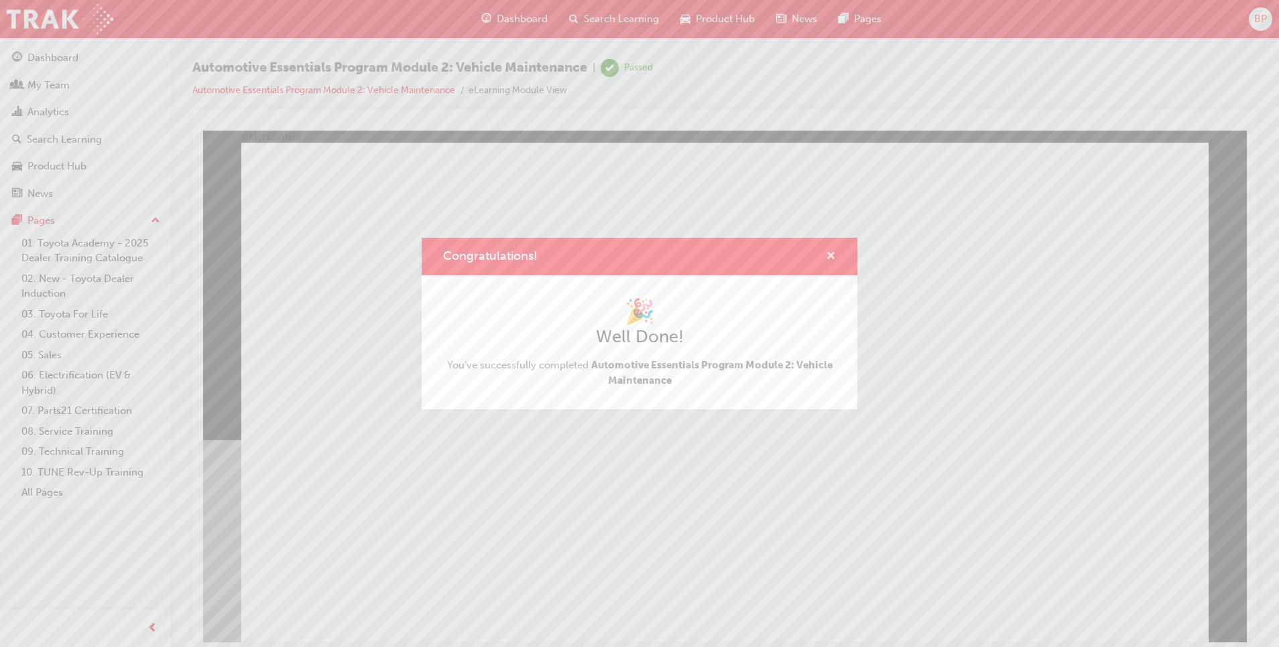
click at [832, 252] on span "cross-icon" at bounding box center [831, 257] width 10 height 12
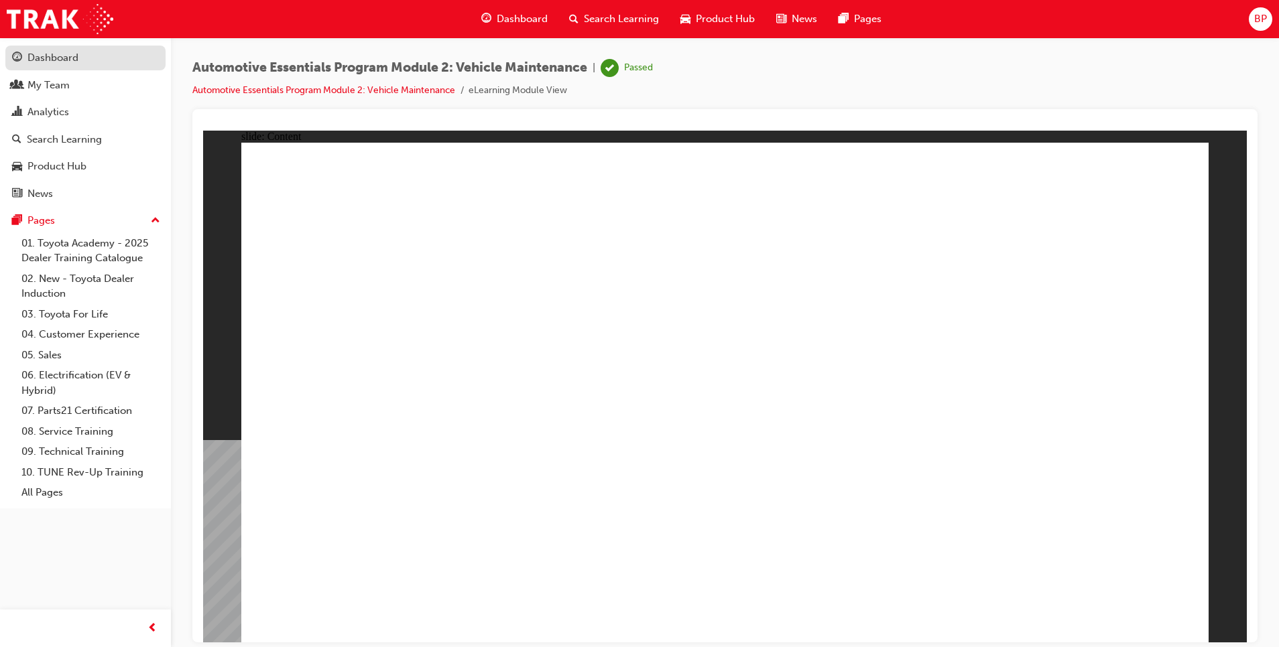
click at [82, 55] on div "Dashboard" at bounding box center [85, 58] width 147 height 17
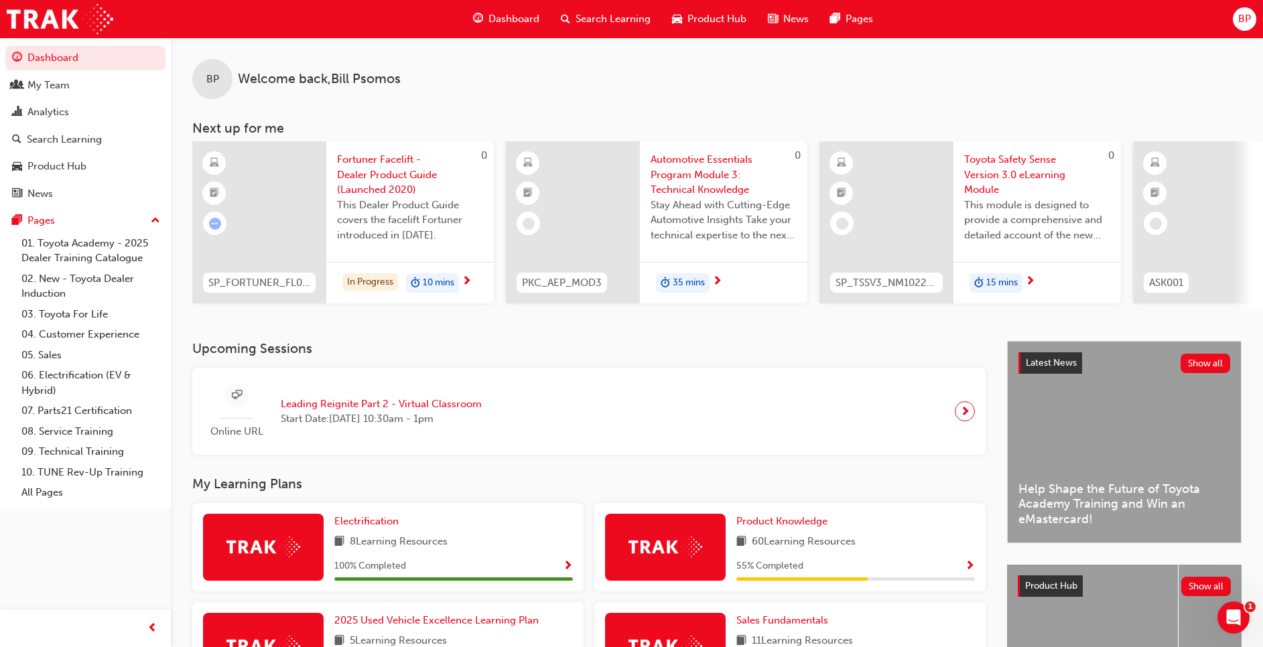
click at [506, 20] on span "Dashboard" at bounding box center [514, 18] width 51 height 15
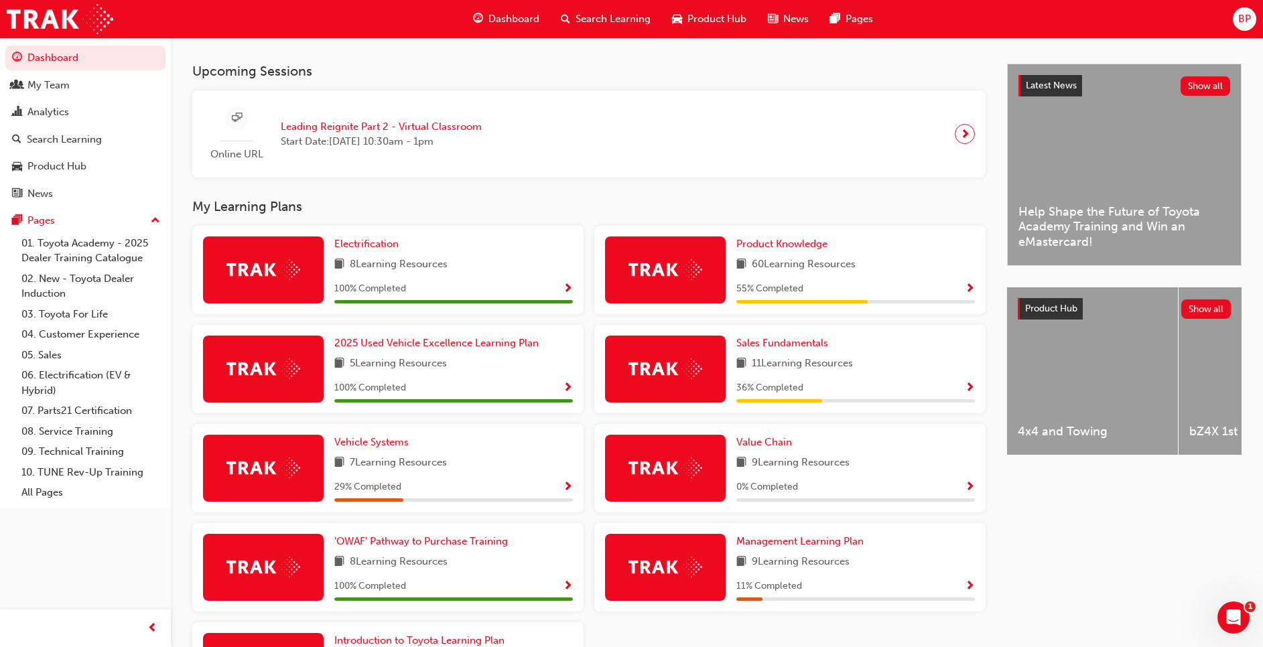
scroll to position [281, 0]
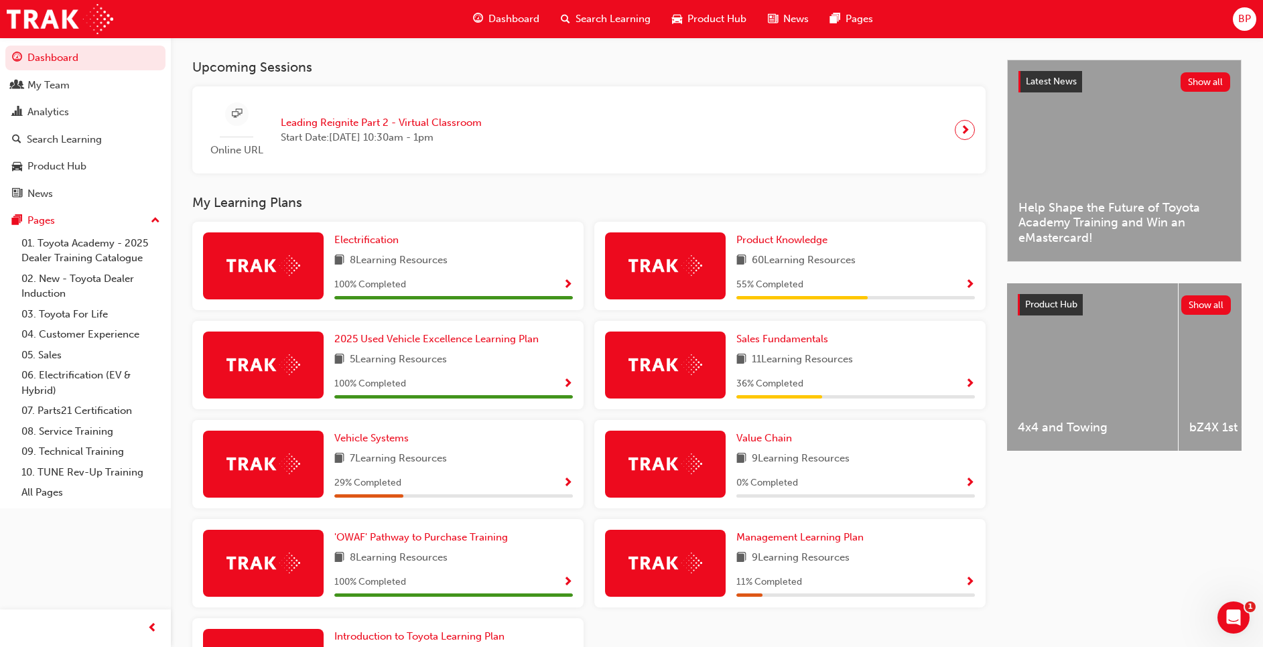
click at [658, 261] on img at bounding box center [666, 265] width 74 height 21
click at [784, 244] on span "Product Knowledge" at bounding box center [782, 240] width 91 height 12
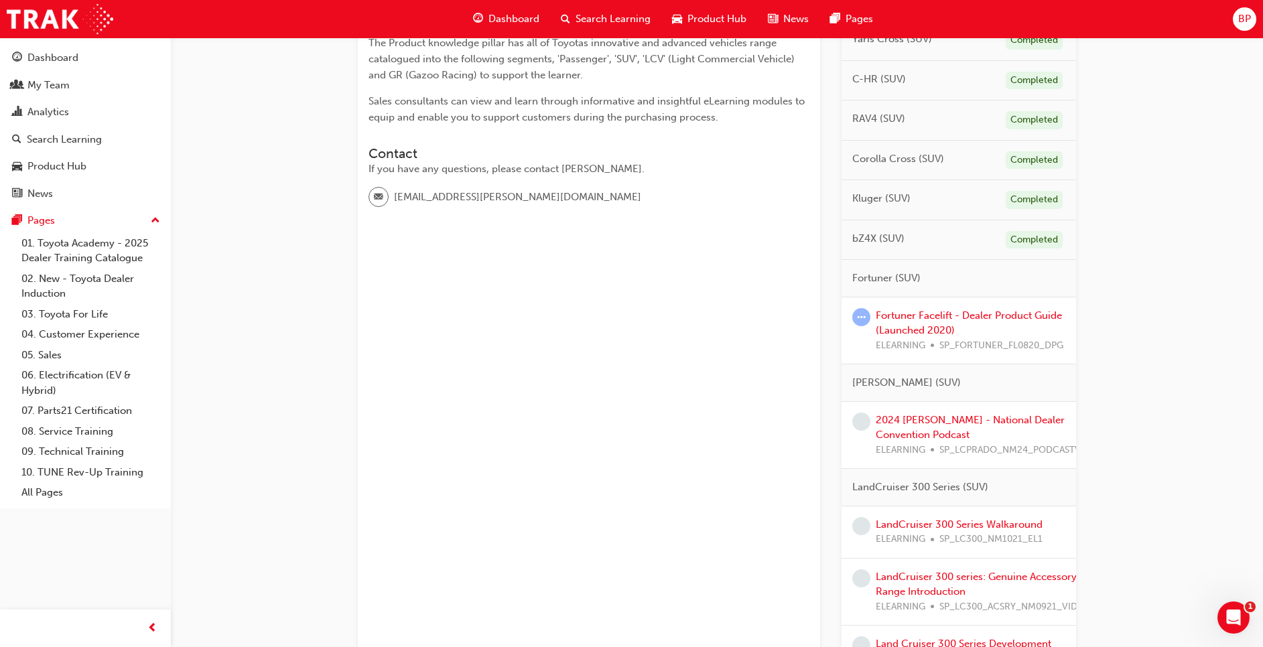
scroll to position [281, 0]
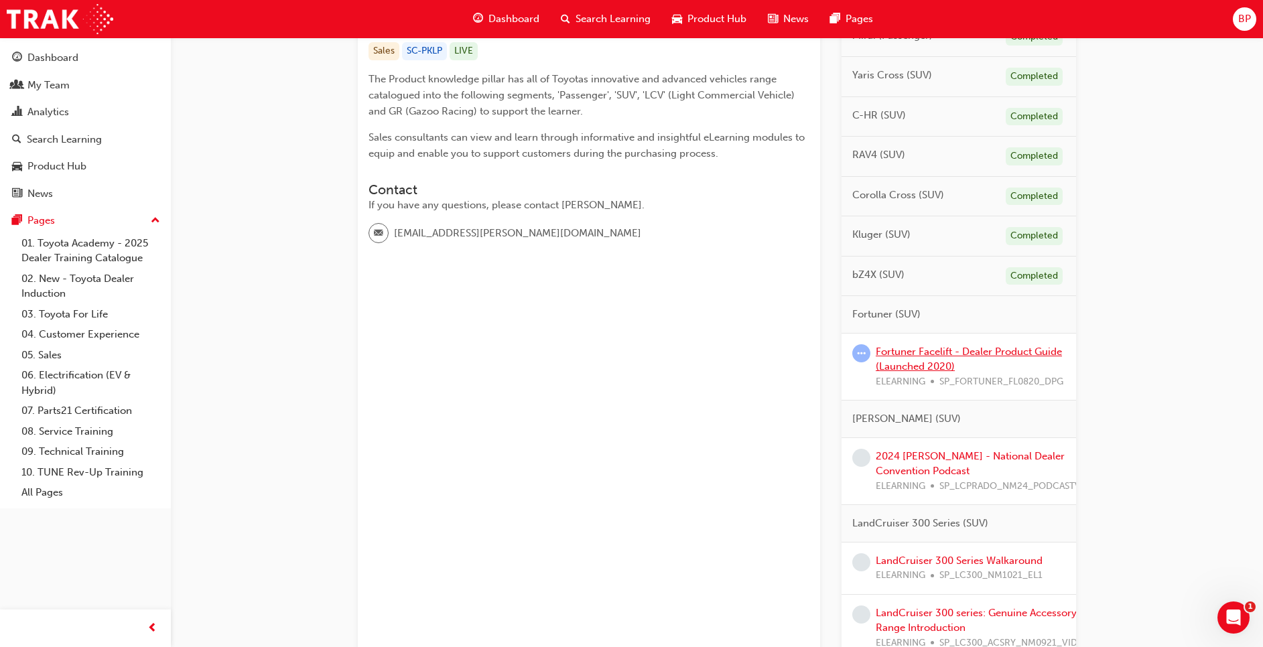
click at [923, 353] on link "Fortuner Facelift - Dealer Product Guide (Launched 2020)" at bounding box center [969, 359] width 186 height 27
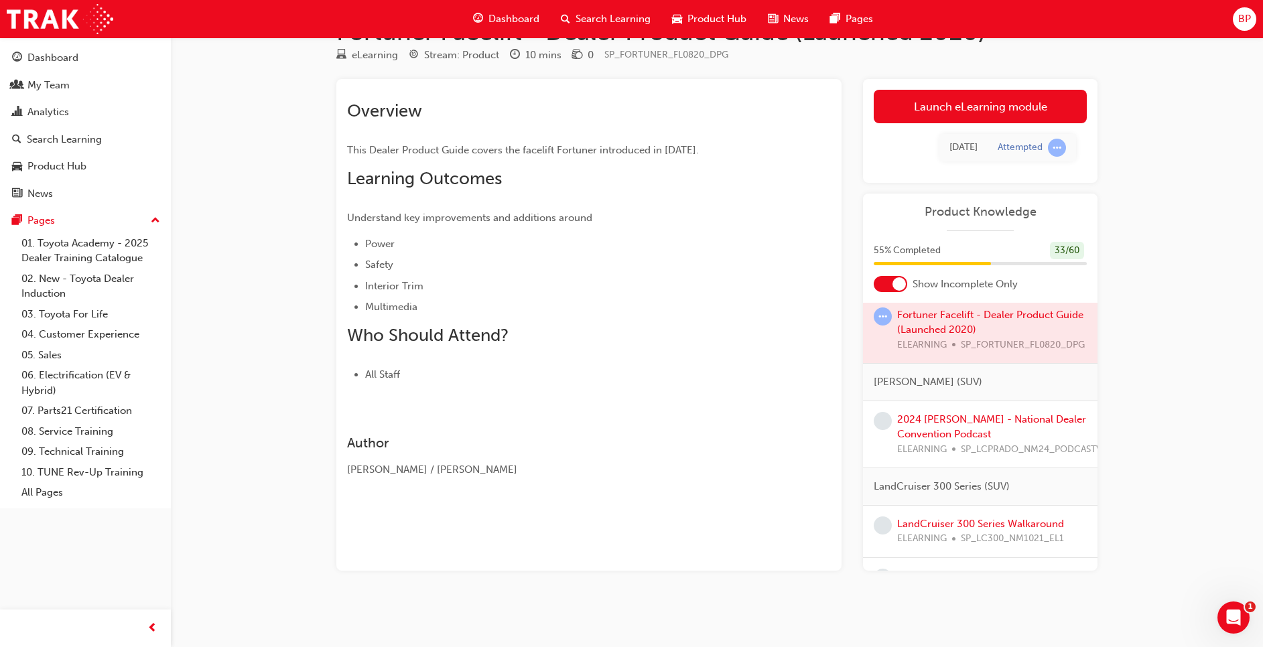
scroll to position [434, 0]
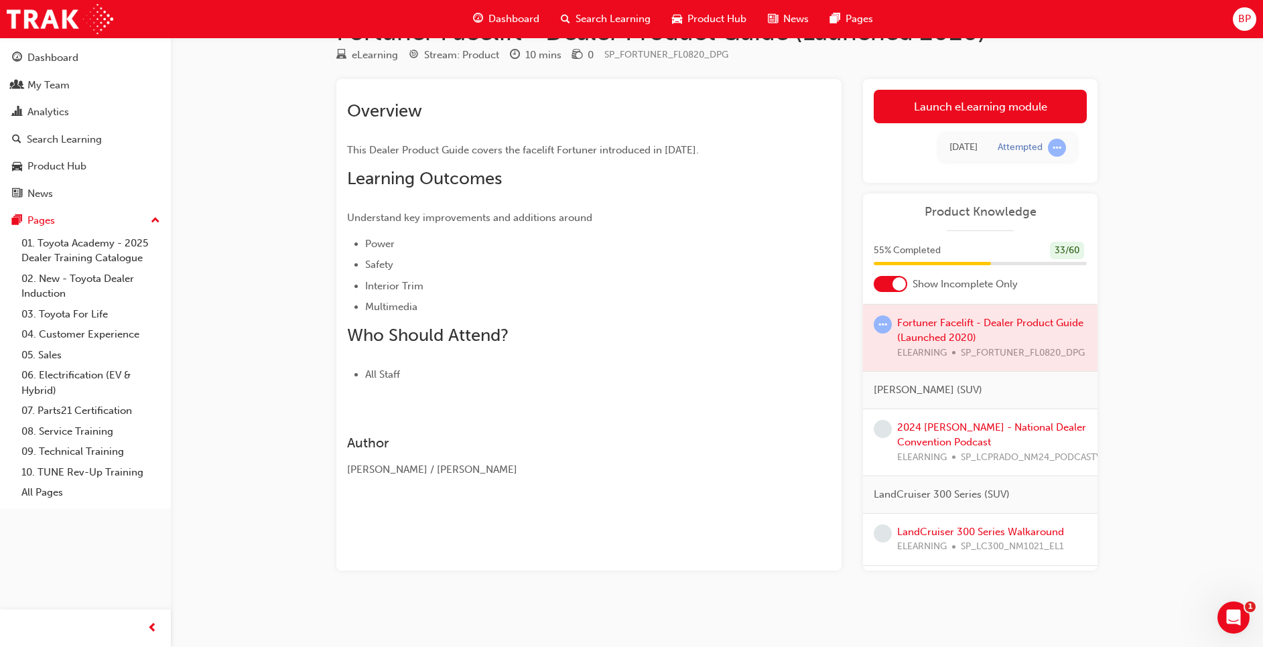
click at [925, 328] on div at bounding box center [980, 338] width 235 height 67
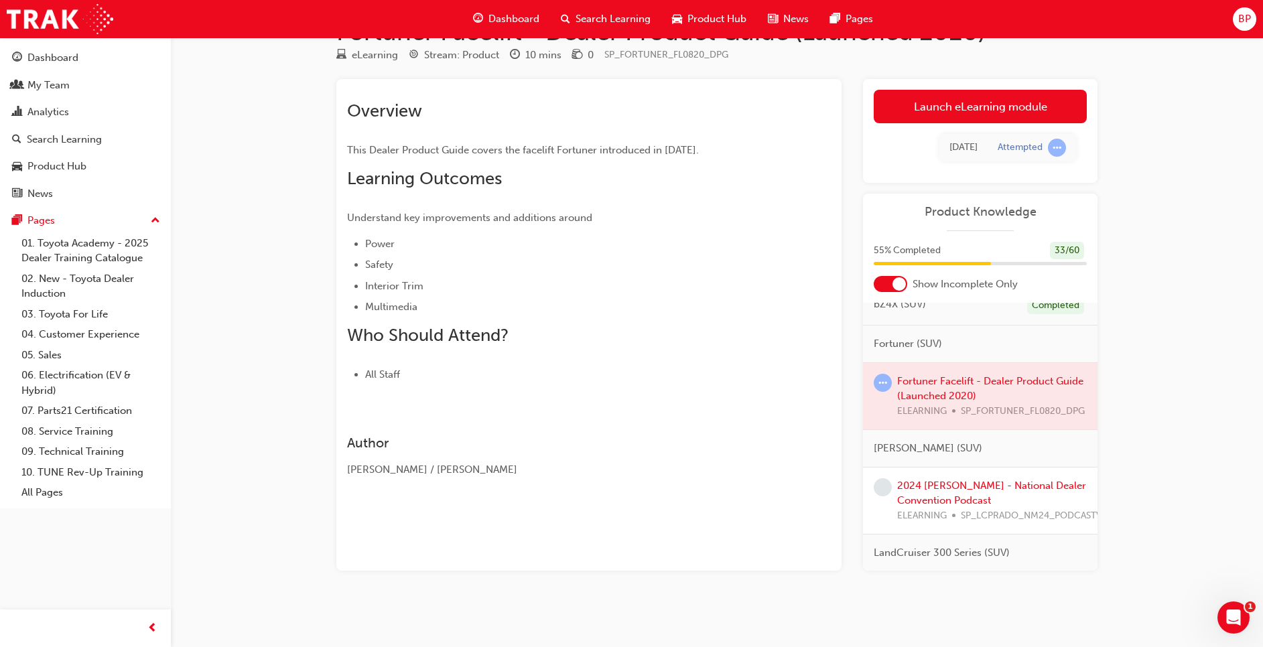
scroll to position [384, 0]
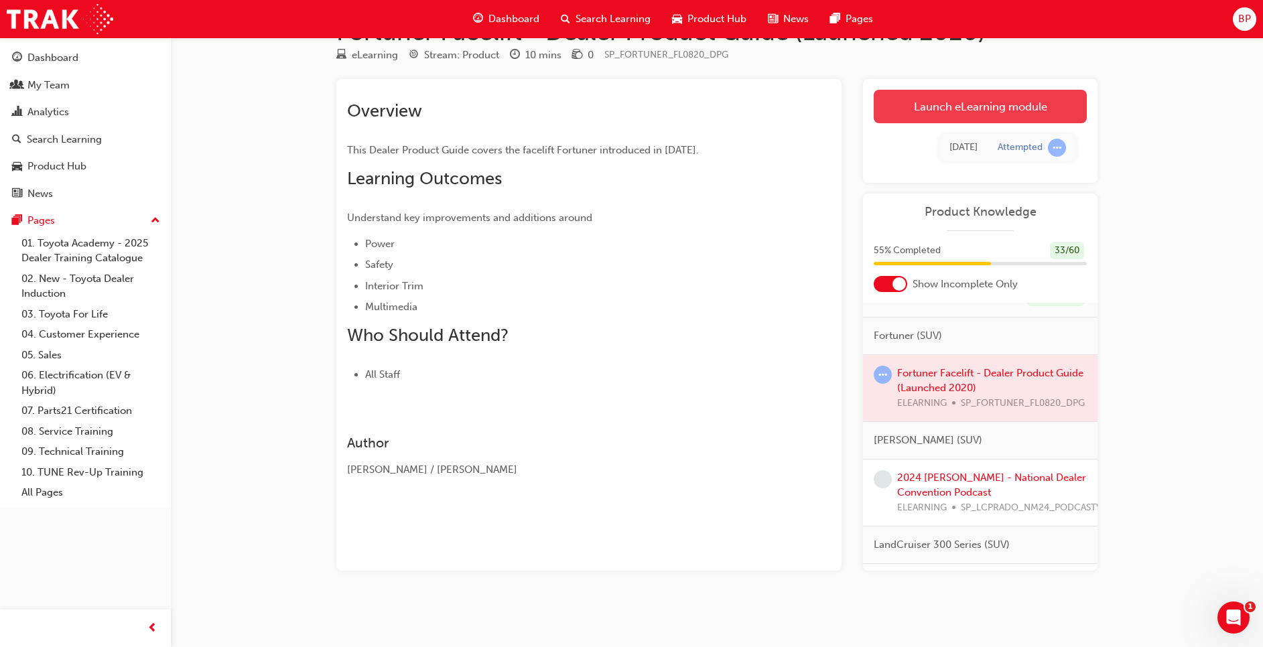
click at [971, 101] on link "Launch eLearning module" at bounding box center [980, 107] width 213 height 34
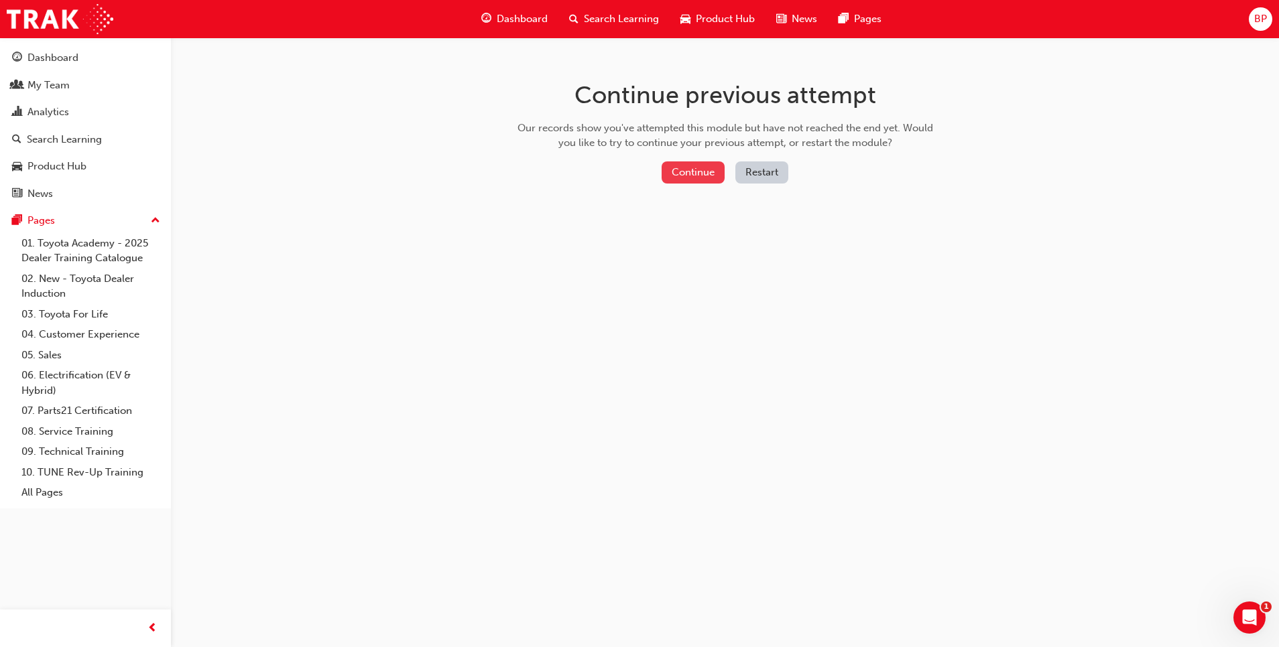
click at [691, 174] on button "Continue" at bounding box center [692, 173] width 63 height 22
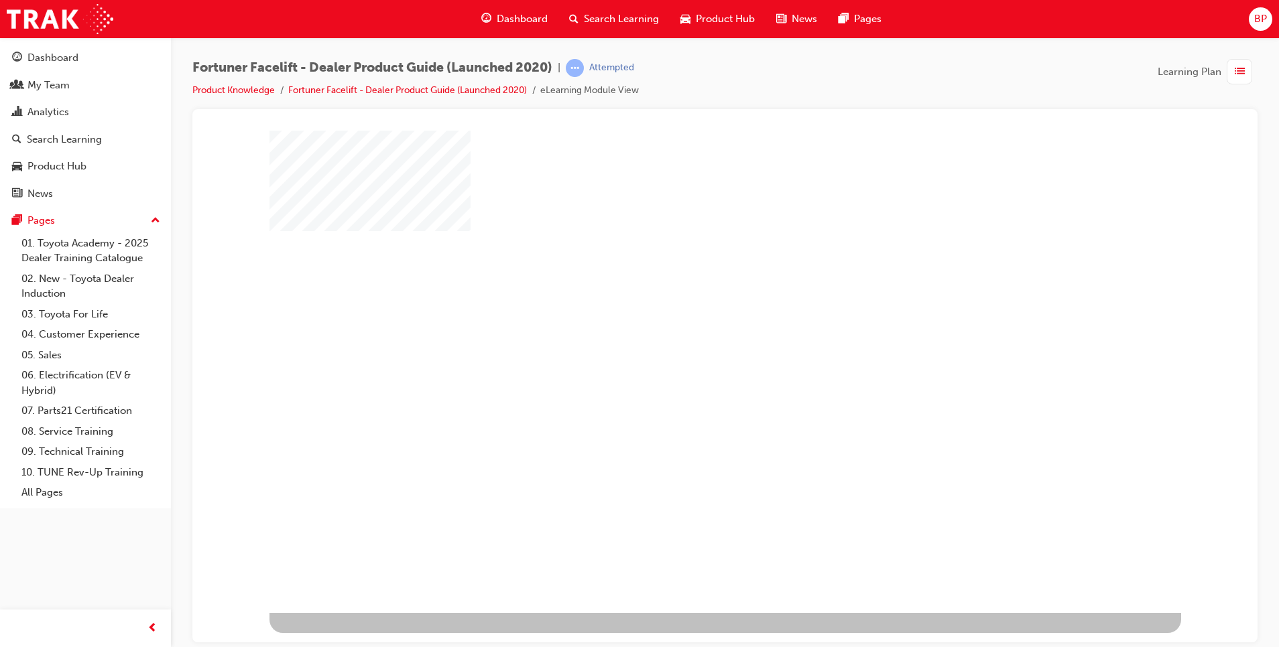
click at [686, 332] on div "play" at bounding box center [686, 332] width 0 height 0
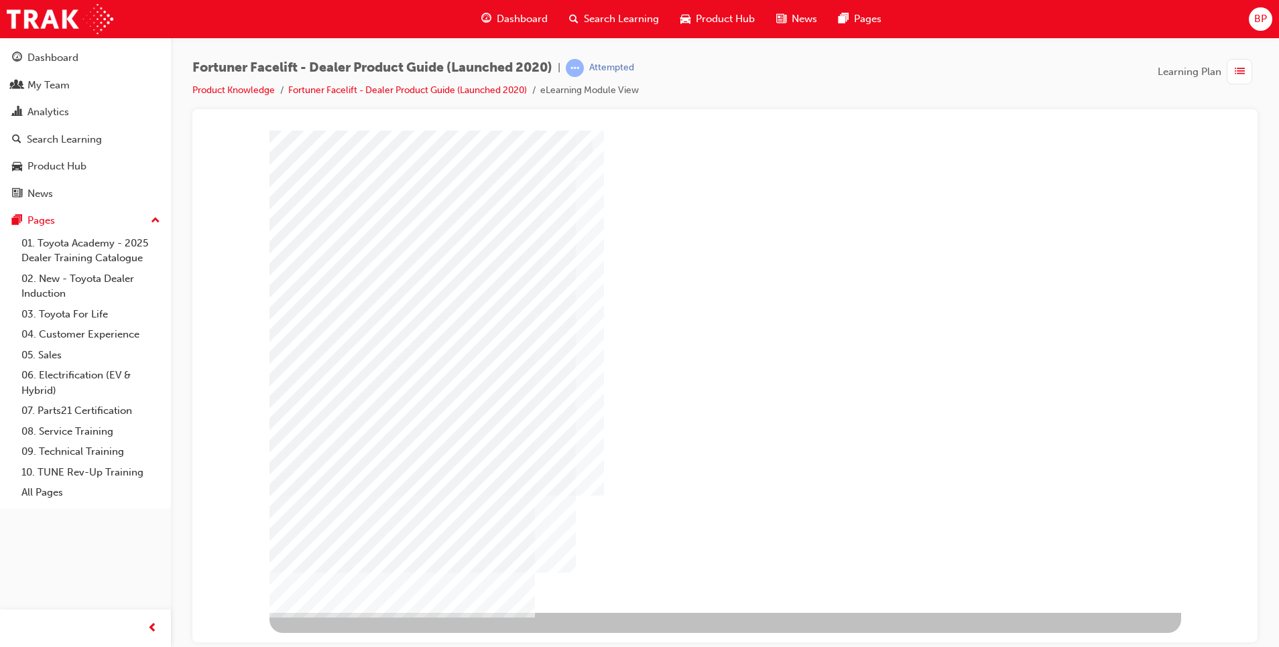
click at [354, 637] on div "NEXT Trigger this button to go to the next slide" at bounding box center [311, 649] width 84 height 24
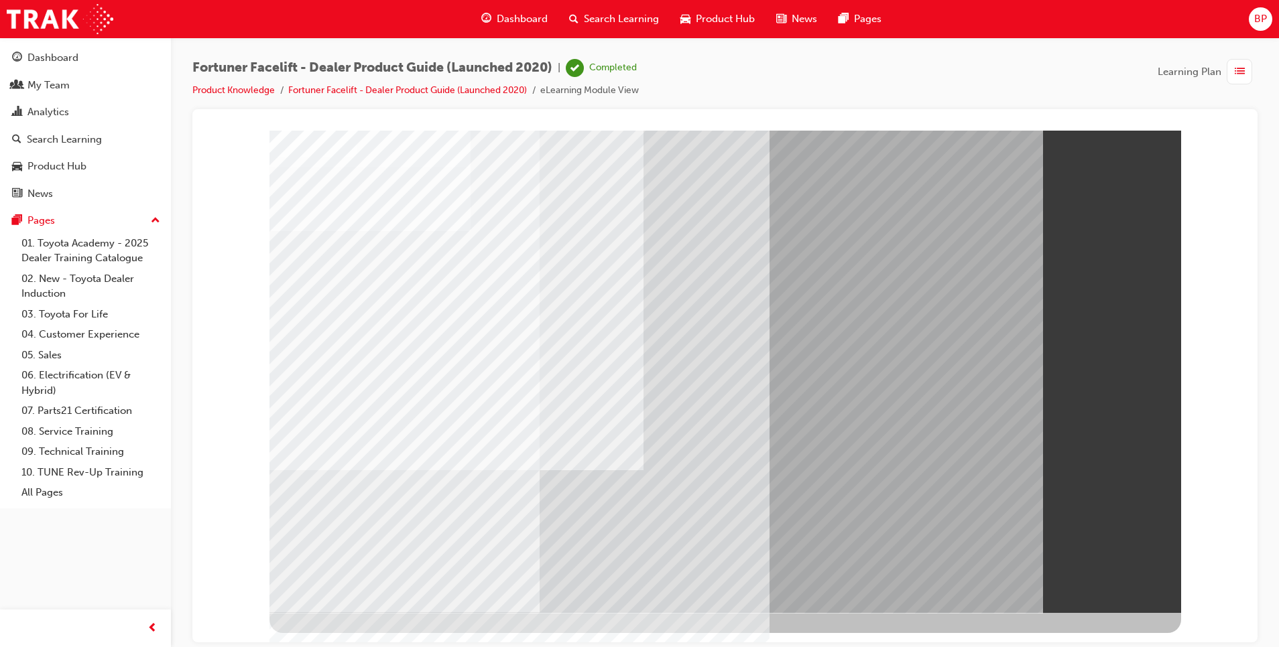
click at [242, 88] on link "Product Knowledge" at bounding box center [233, 89] width 82 height 11
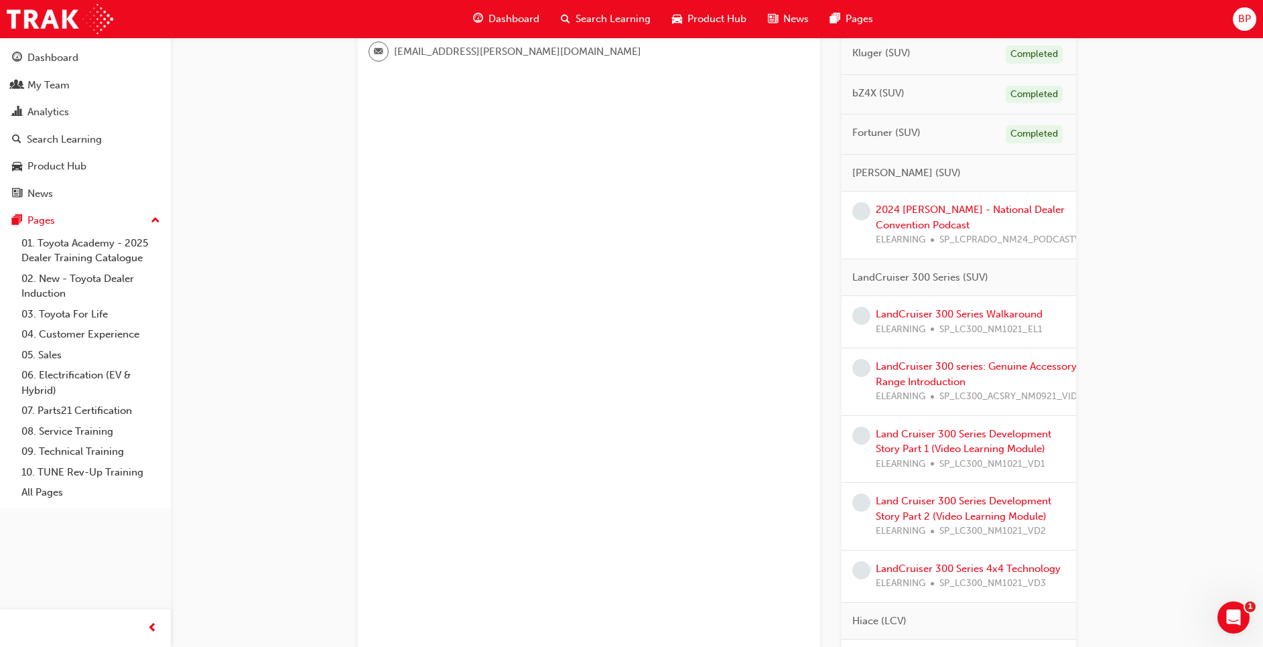
scroll to position [460, 0]
click at [1014, 210] on link "2024 [PERSON_NAME] - National Dealer Convention Podcast" at bounding box center [970, 220] width 189 height 27
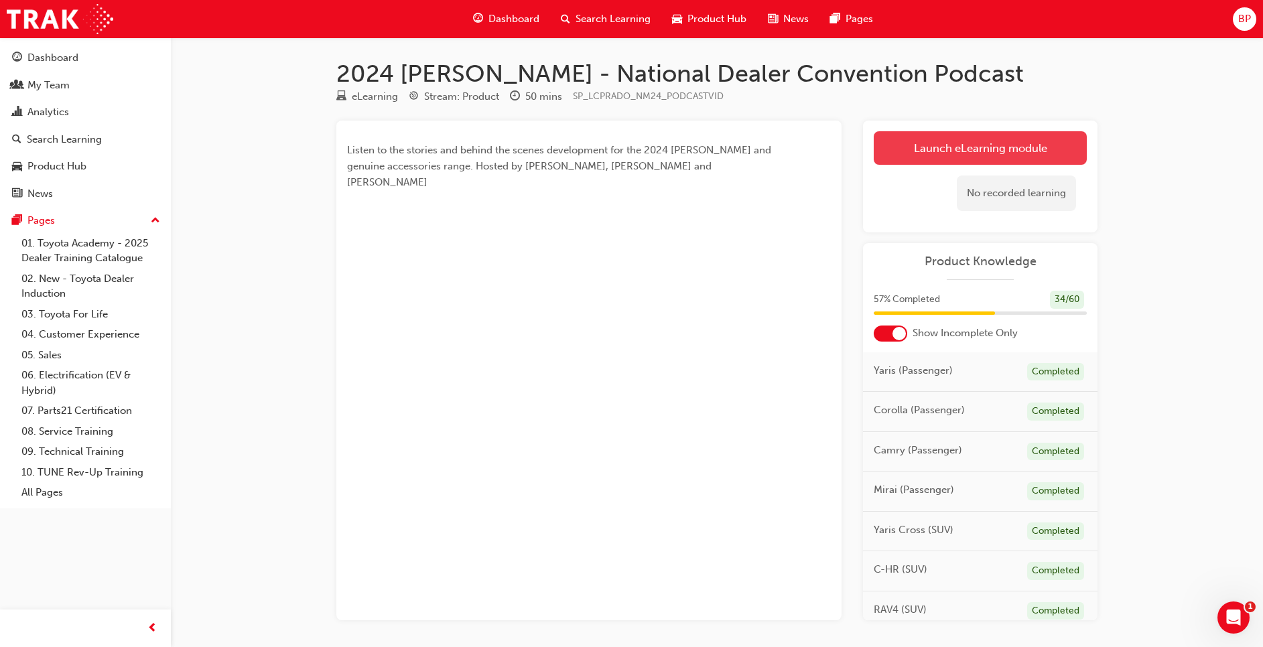
click at [954, 140] on link "Launch eLearning module" at bounding box center [980, 148] width 213 height 34
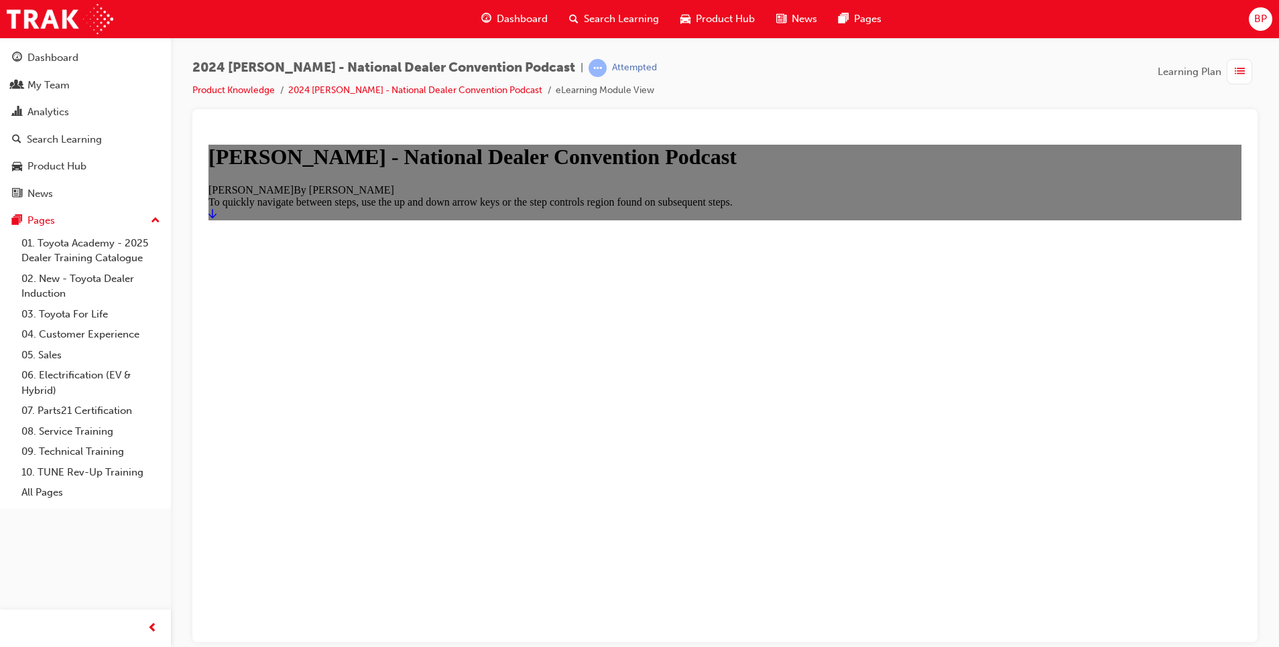
click at [216, 218] on icon "Start" at bounding box center [212, 213] width 8 height 11
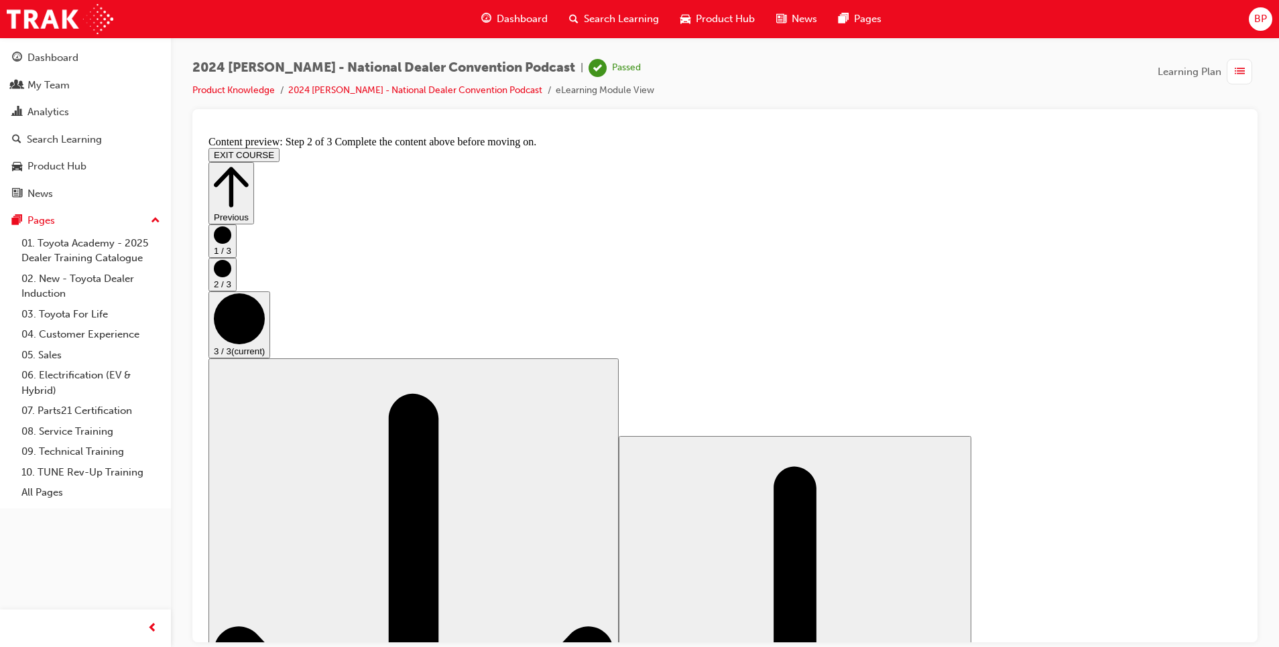
click at [244, 92] on link "Product Knowledge" at bounding box center [233, 89] width 82 height 11
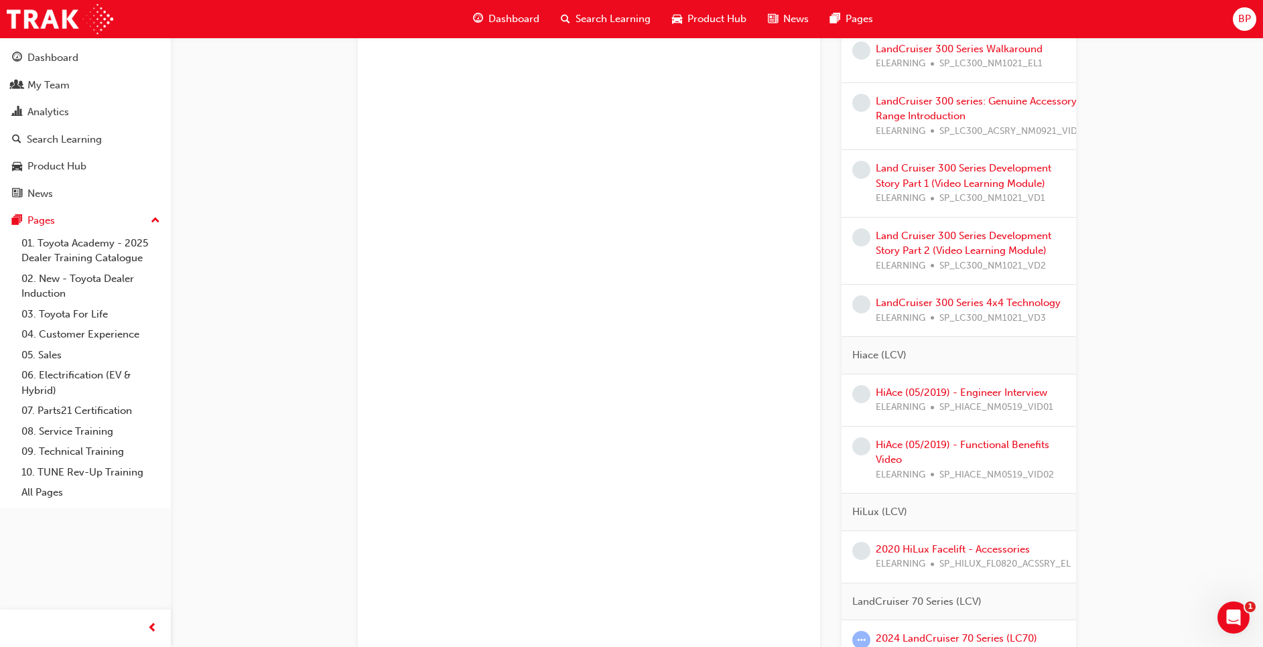
scroll to position [578, 0]
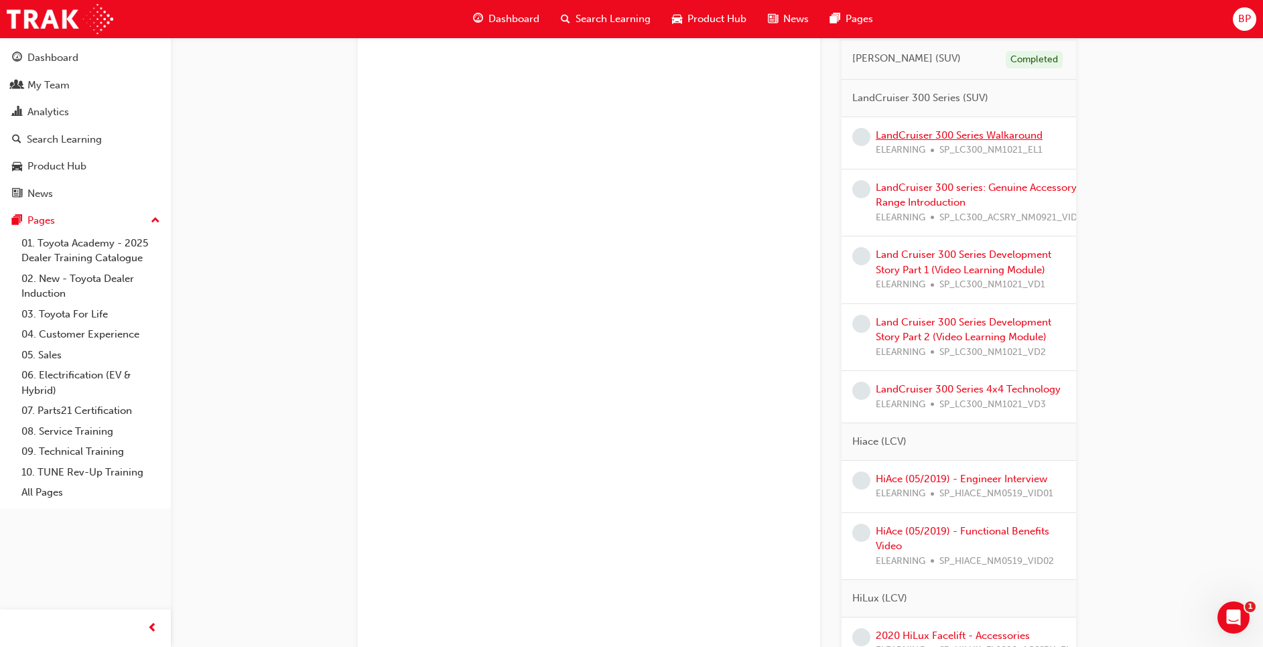
click at [934, 129] on link "LandCruiser 300 Series Walkaround" at bounding box center [959, 135] width 167 height 12
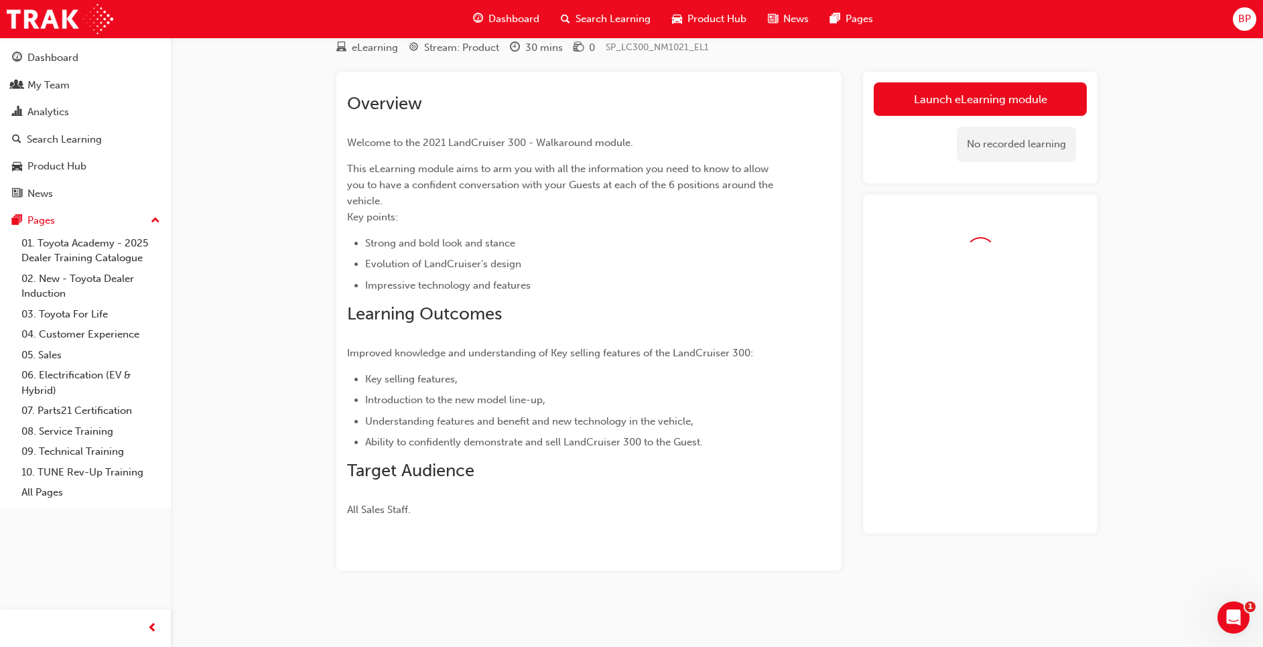
scroll to position [50, 0]
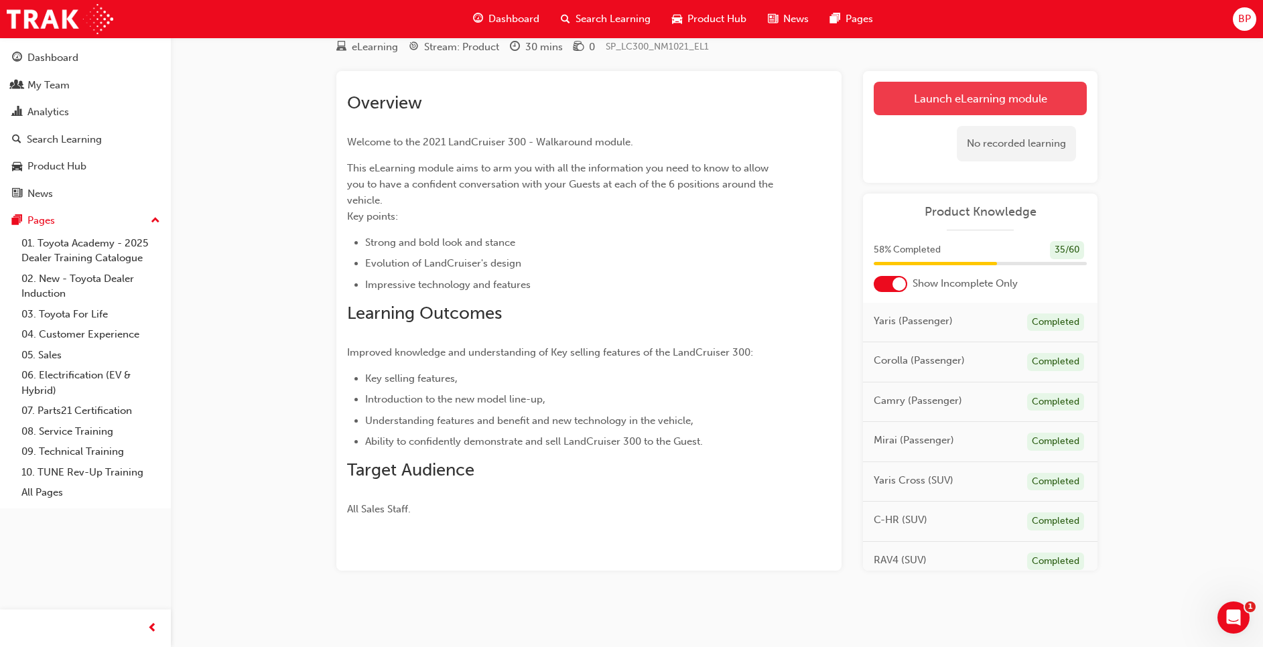
click at [990, 96] on link "Launch eLearning module" at bounding box center [980, 99] width 213 height 34
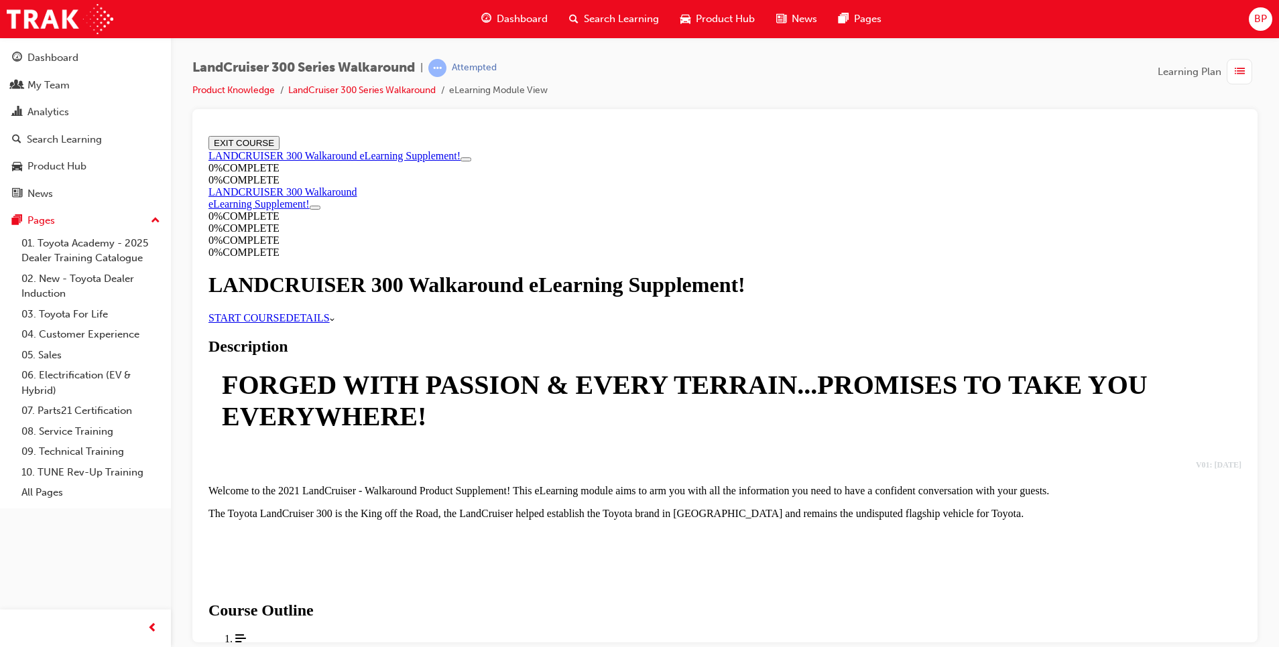
scroll to position [691, 0]
click at [604, 645] on div "Introduction and overview" at bounding box center [738, 651] width 1006 height 12
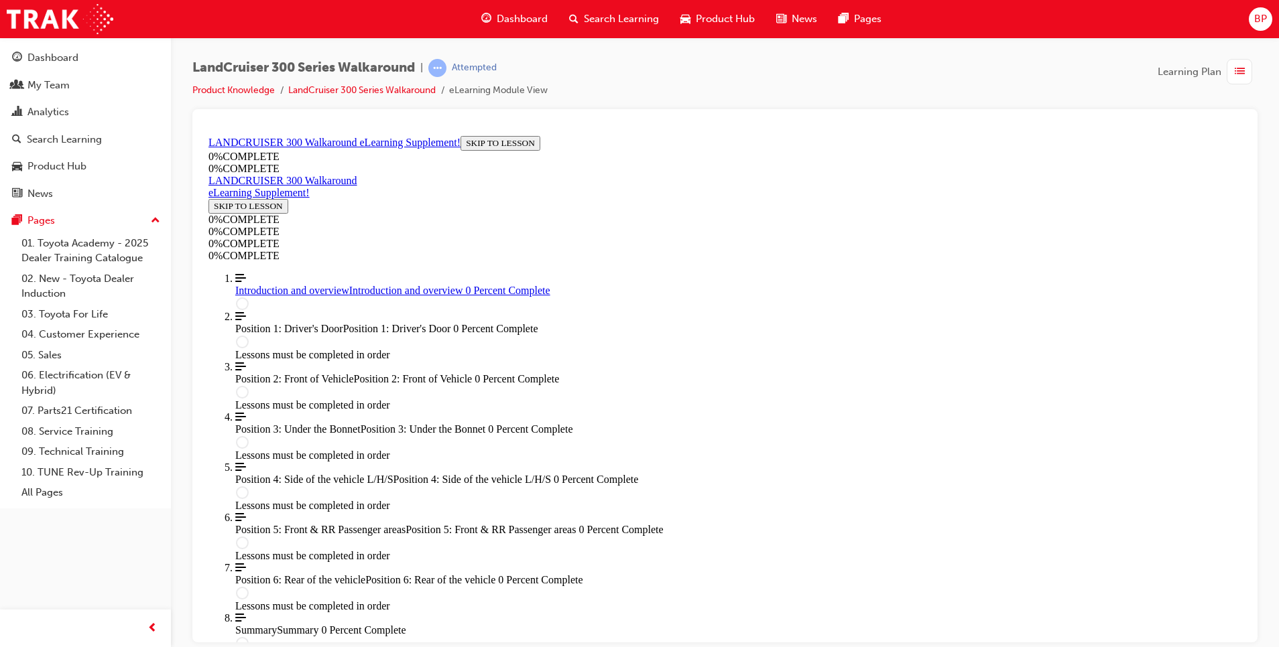
scroll to position [46, 0]
drag, startPoint x: 1237, startPoint y: 188, endPoint x: 1450, endPoint y: 456, distance: 341.9
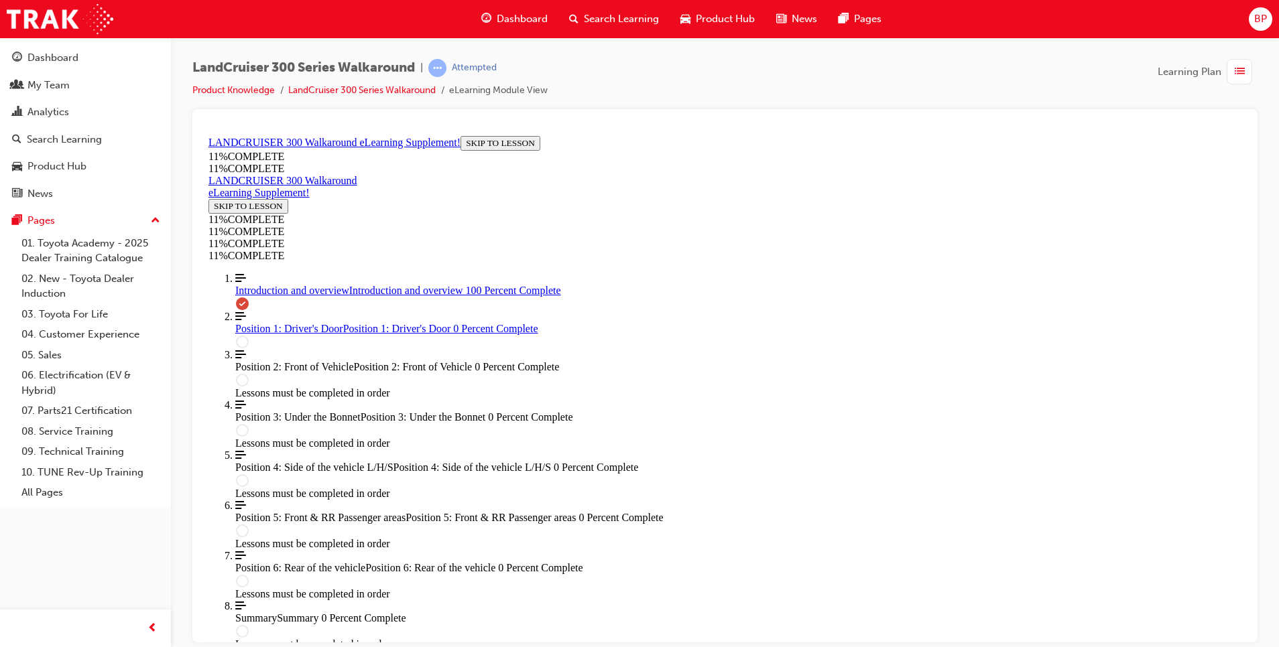
scroll to position [1672, 0]
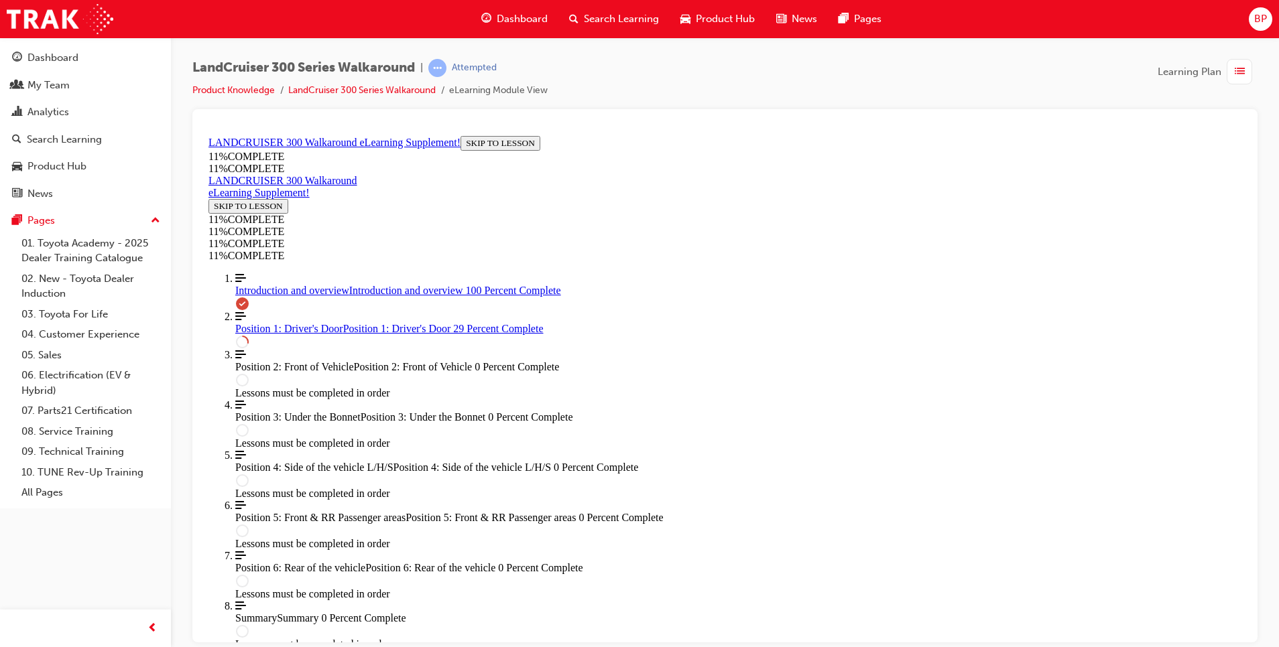
drag, startPoint x: 1238, startPoint y: 277, endPoint x: 1458, endPoint y: 577, distance: 371.6
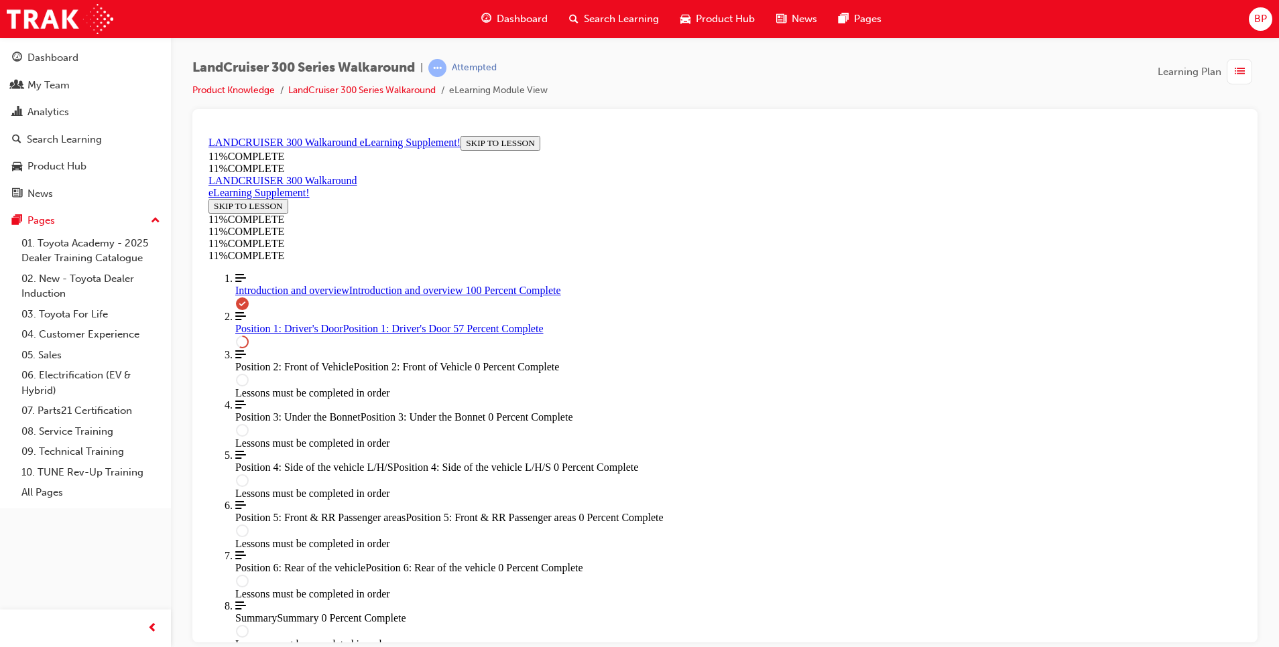
drag, startPoint x: 676, startPoint y: 307, endPoint x: 885, endPoint y: 377, distance: 220.6
drag, startPoint x: 918, startPoint y: 302, endPoint x: 908, endPoint y: 324, distance: 23.7
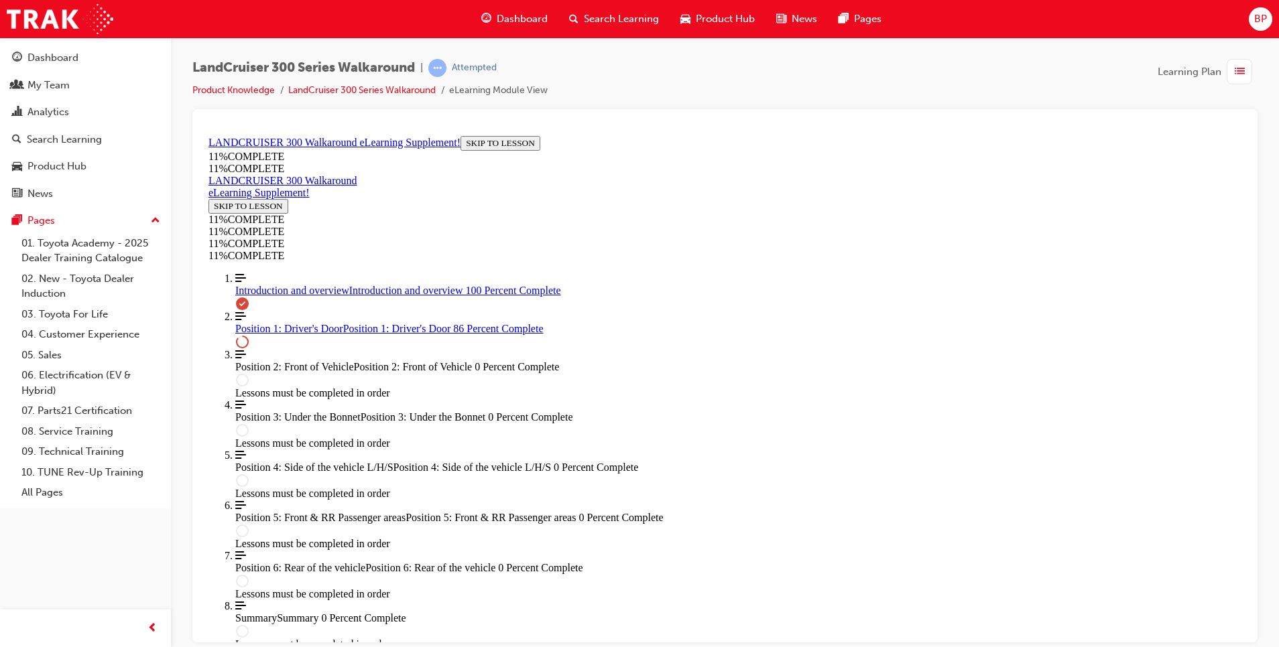
drag, startPoint x: 908, startPoint y: 324, endPoint x: 883, endPoint y: 303, distance: 32.9
drag, startPoint x: 883, startPoint y: 303, endPoint x: 915, endPoint y: 346, distance: 53.6
drag, startPoint x: 699, startPoint y: 294, endPoint x: 928, endPoint y: 377, distance: 243.2
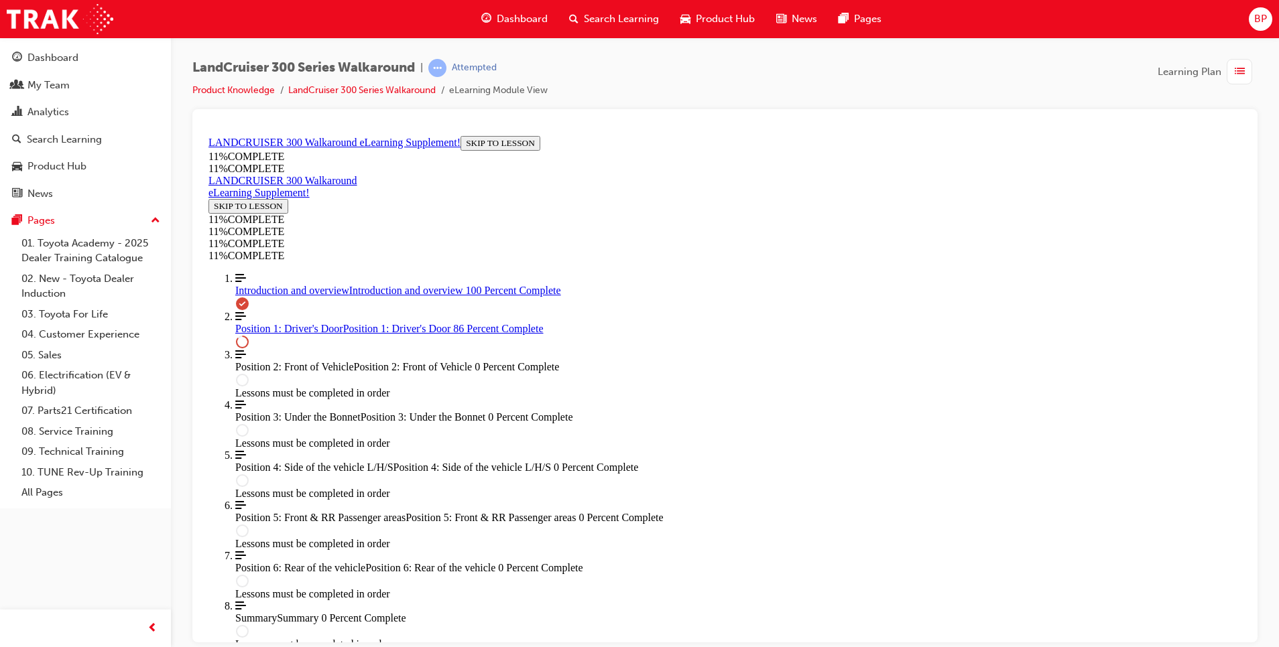
drag, startPoint x: 745, startPoint y: 381, endPoint x: 835, endPoint y: 314, distance: 112.1
drag, startPoint x: 720, startPoint y: 392, endPoint x: 820, endPoint y: 383, distance: 100.2
drag, startPoint x: 757, startPoint y: 443, endPoint x: 839, endPoint y: 359, distance: 118.0
drag, startPoint x: 761, startPoint y: 418, endPoint x: 824, endPoint y: 423, distance: 63.2
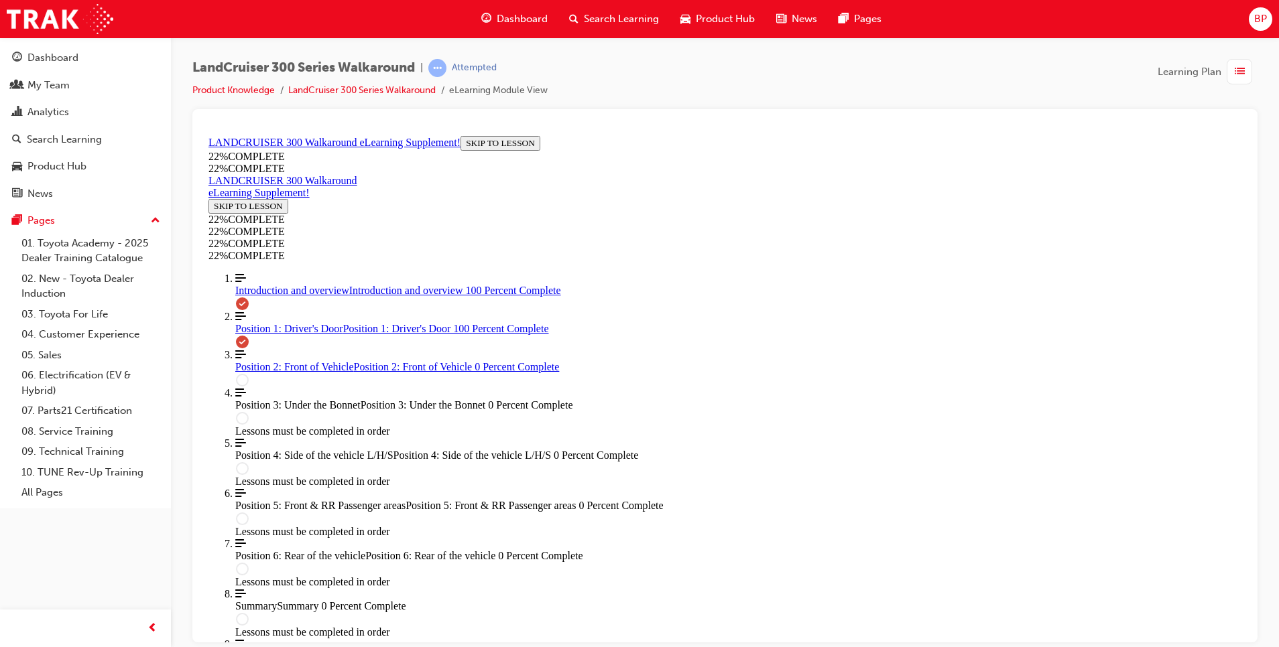
scroll to position [1009, 0]
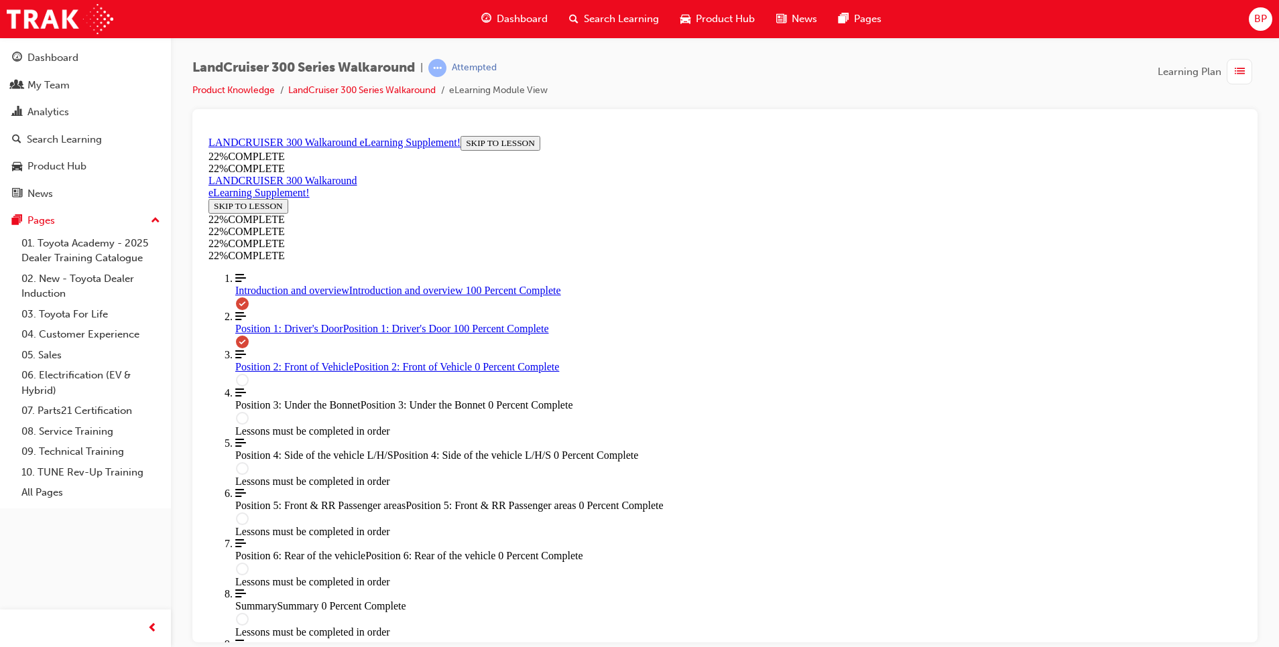
click at [318, 372] on span "Position 2: Front of Vehicle" at bounding box center [294, 366] width 119 height 11
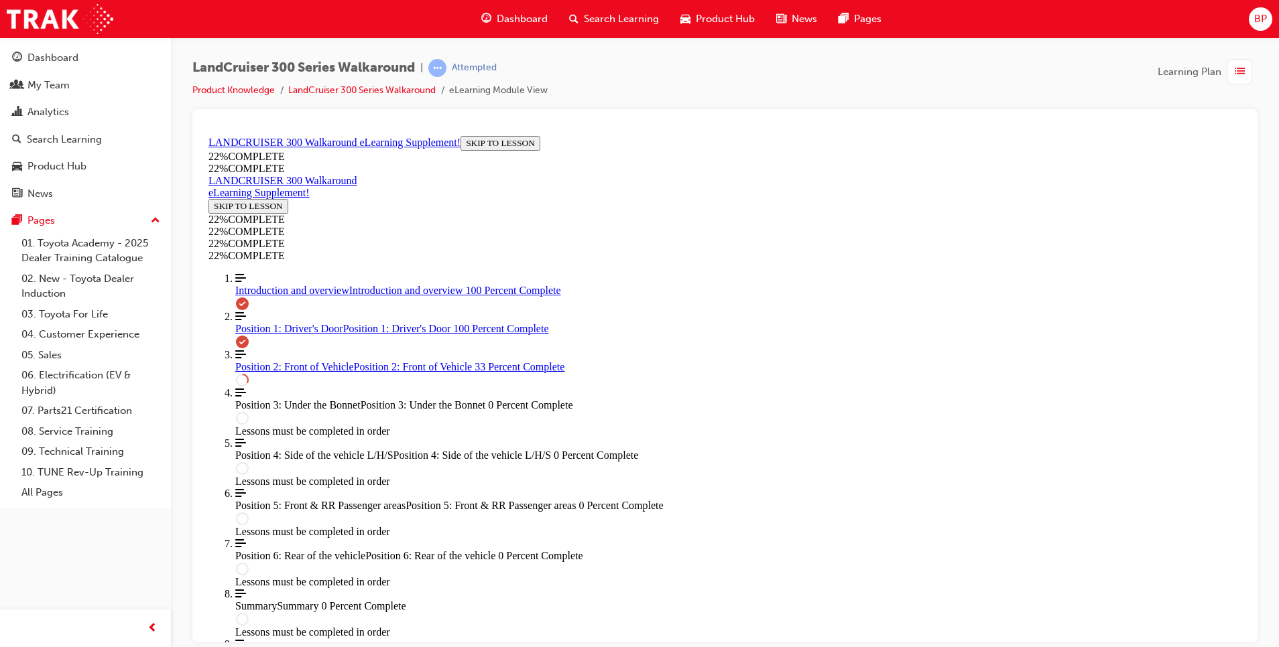
scroll to position [749, 0]
